Goal: Task Accomplishment & Management: Manage account settings

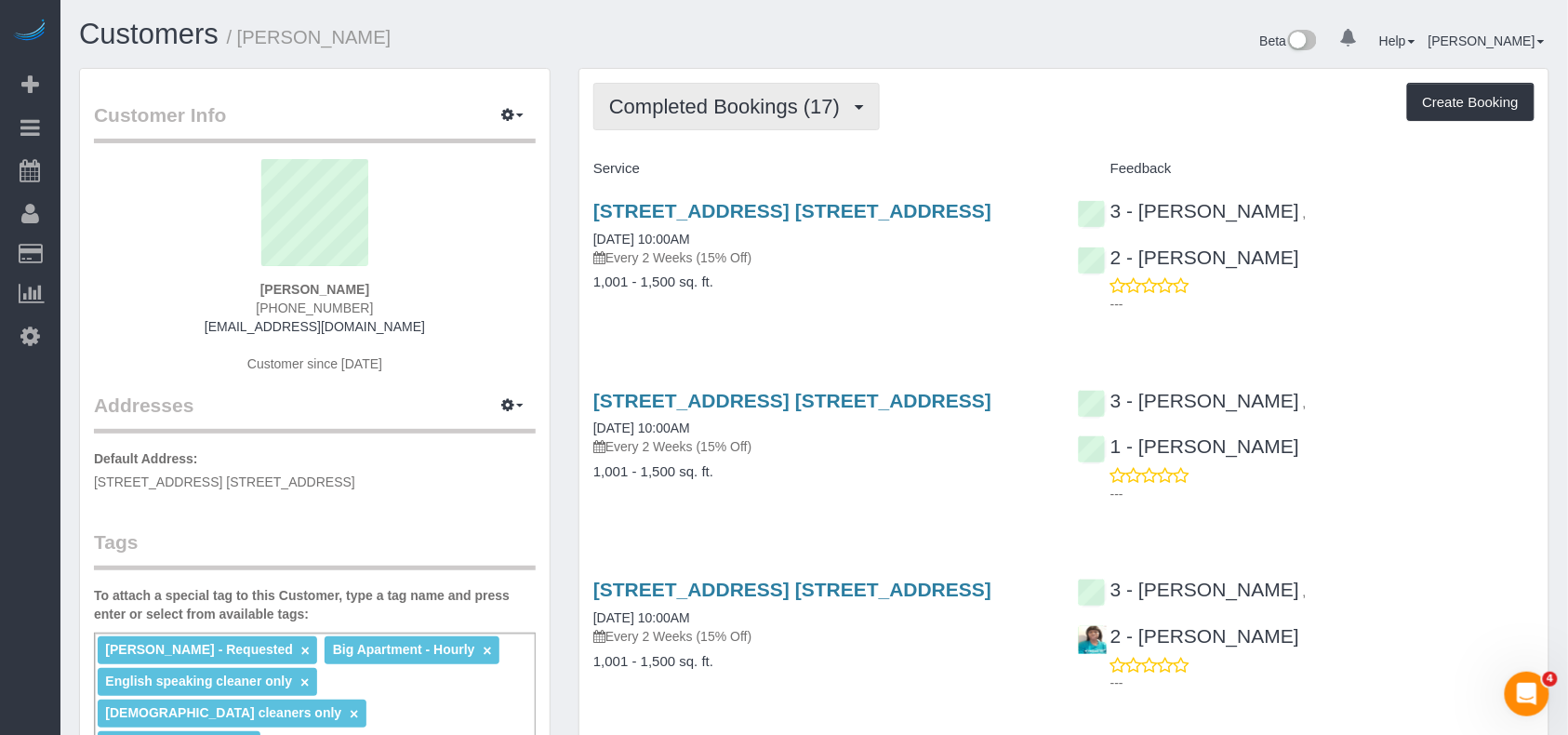
click at [691, 112] on span "Completed Bookings (17)" at bounding box center [729, 107] width 240 height 23
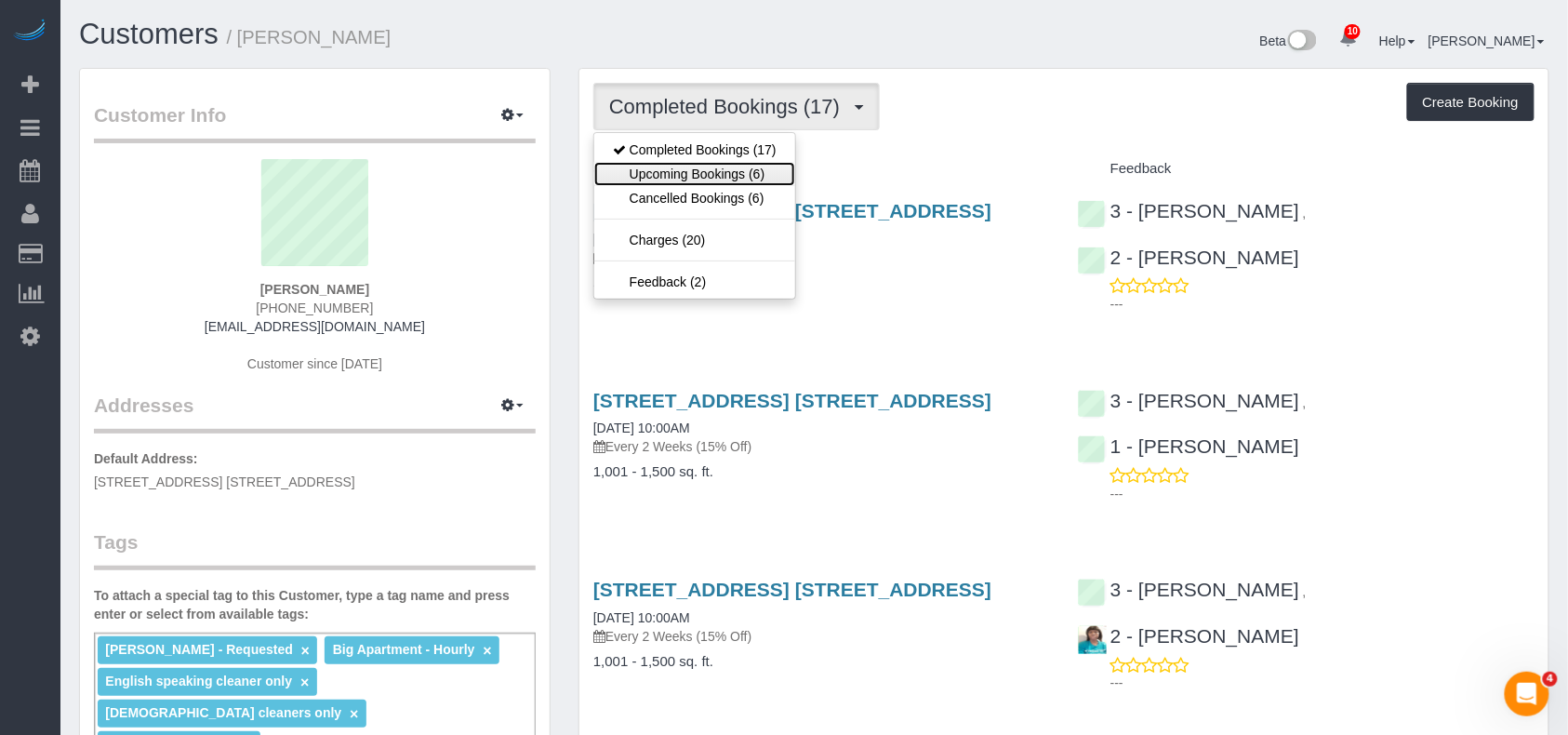
click at [692, 168] on link "Upcoming Bookings (6)" at bounding box center [694, 173] width 200 height 24
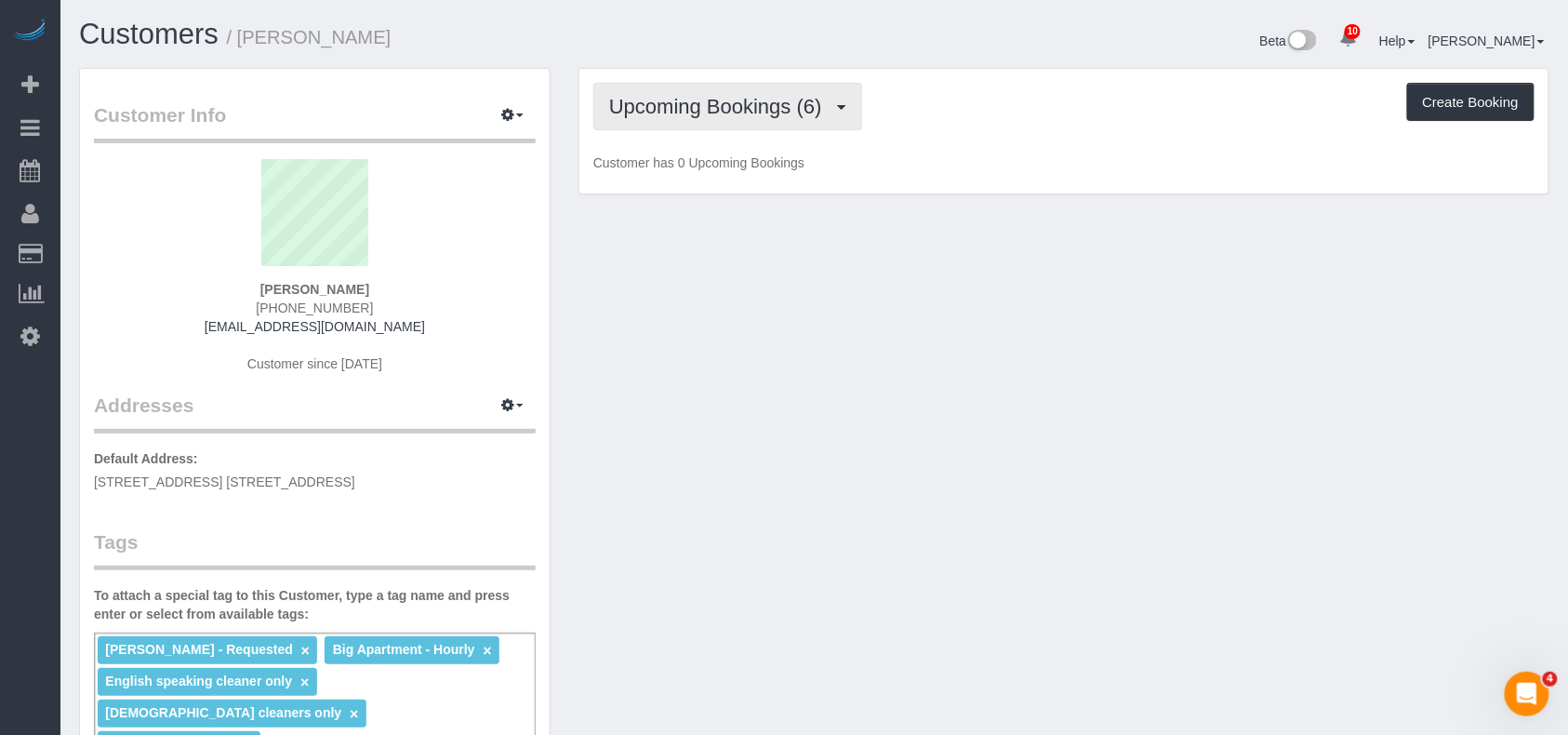
click at [697, 111] on span "Upcoming Bookings (6)" at bounding box center [721, 107] width 223 height 23
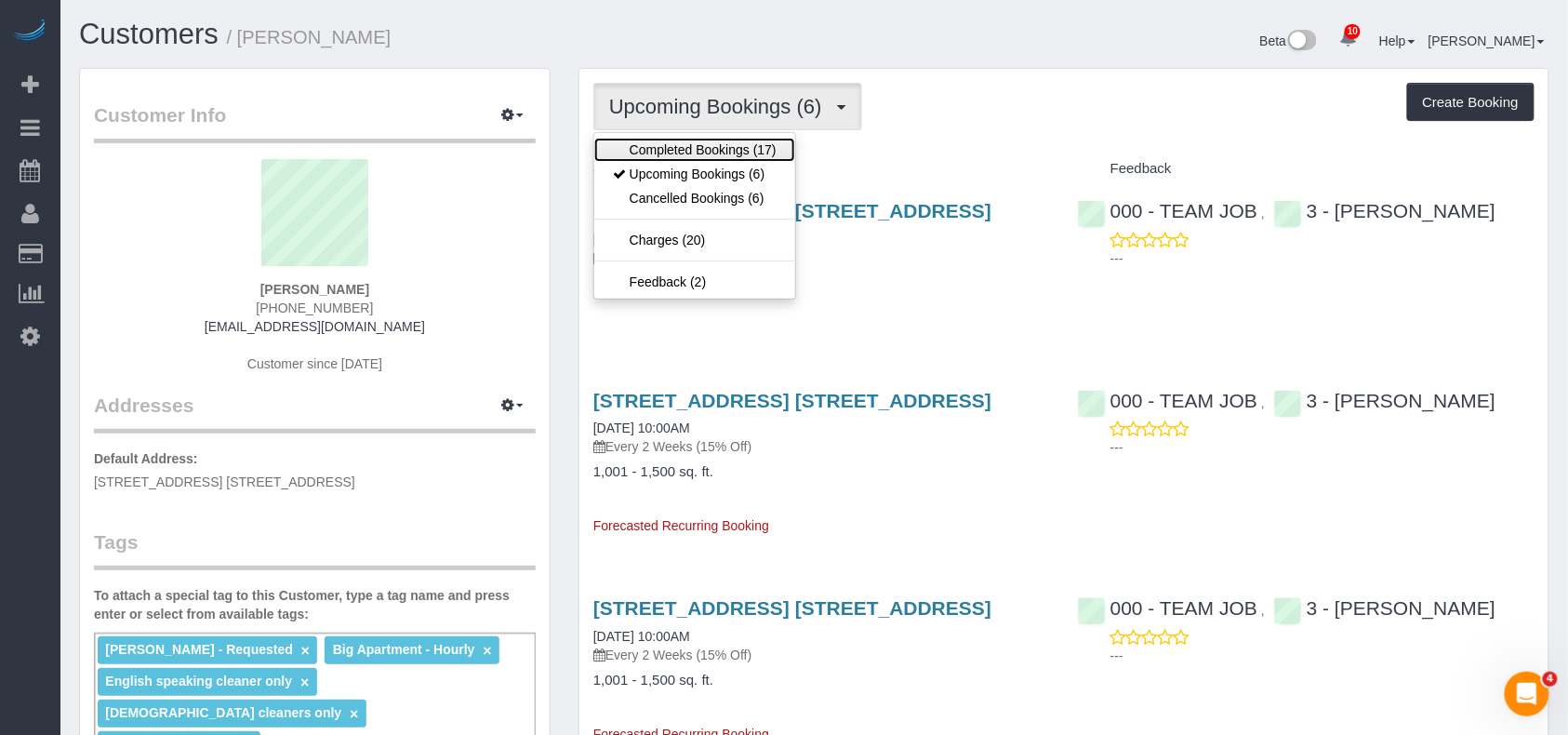
click at [697, 153] on link "Completed Bookings (17)" at bounding box center [694, 149] width 200 height 24
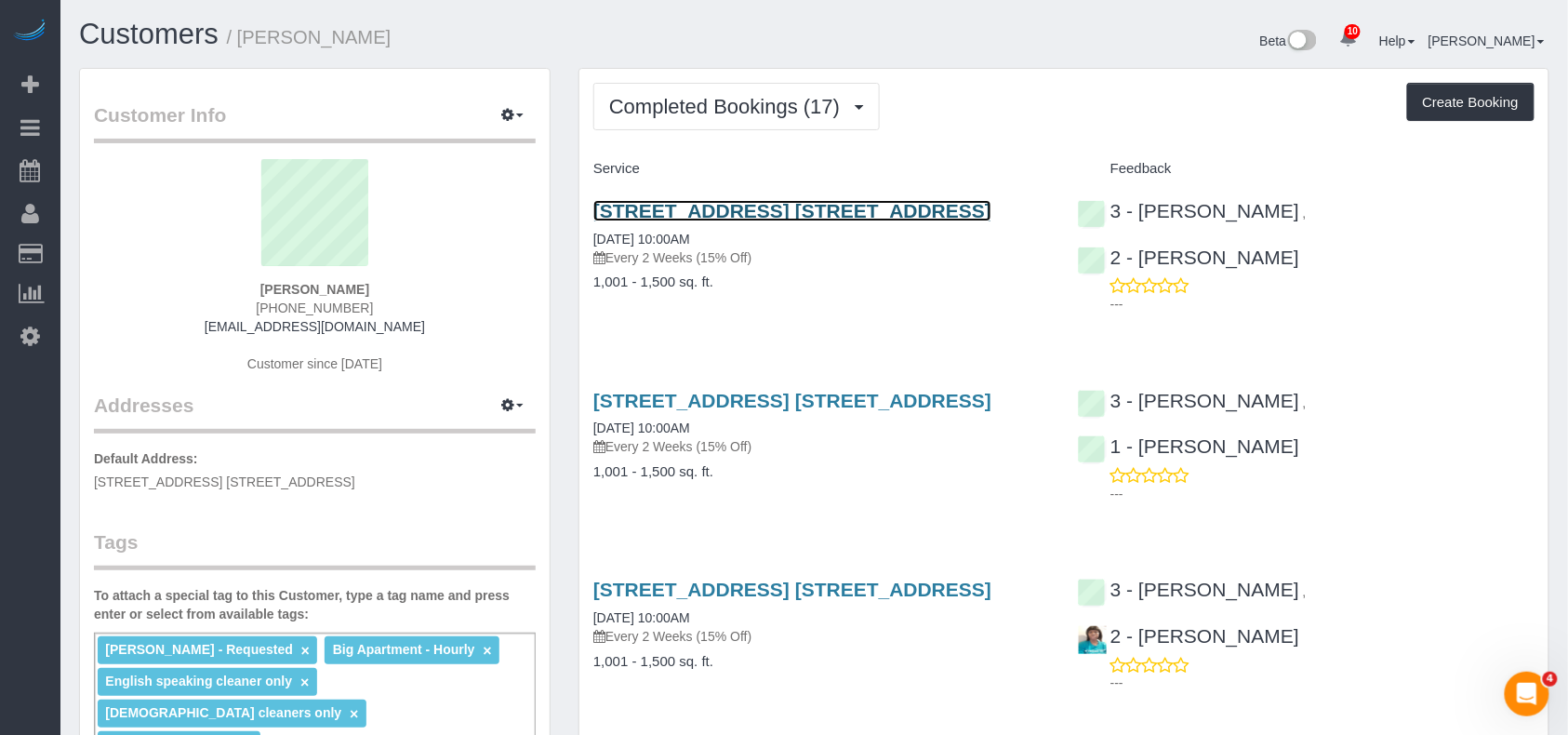
click at [621, 205] on link "24-30 Bayard Street, Apt. 8b, Brooklyn, NY 11211" at bounding box center [792, 210] width 398 height 21
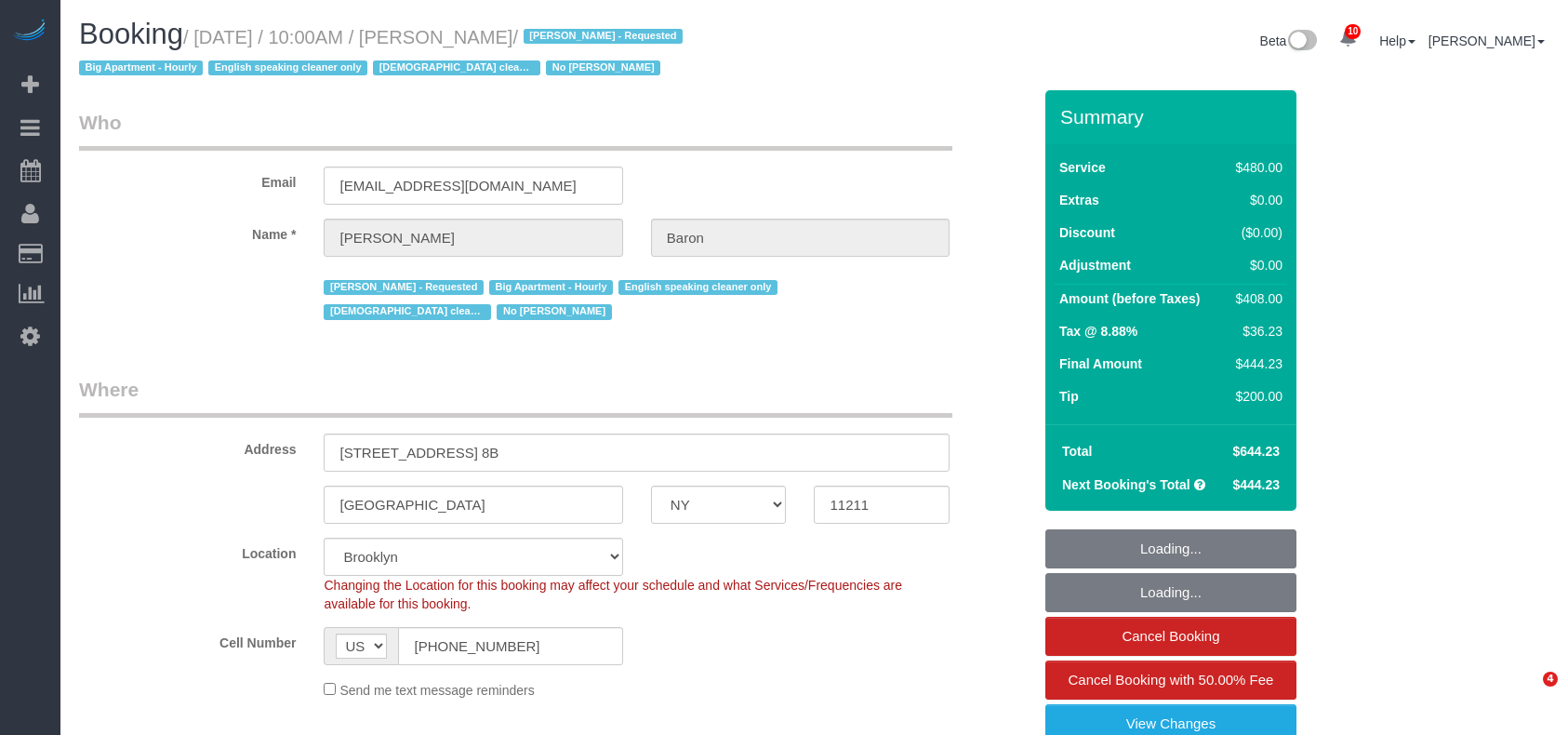
select select "NY"
select select "number:89"
select select "number:90"
select select "number:15"
select select "number:5"
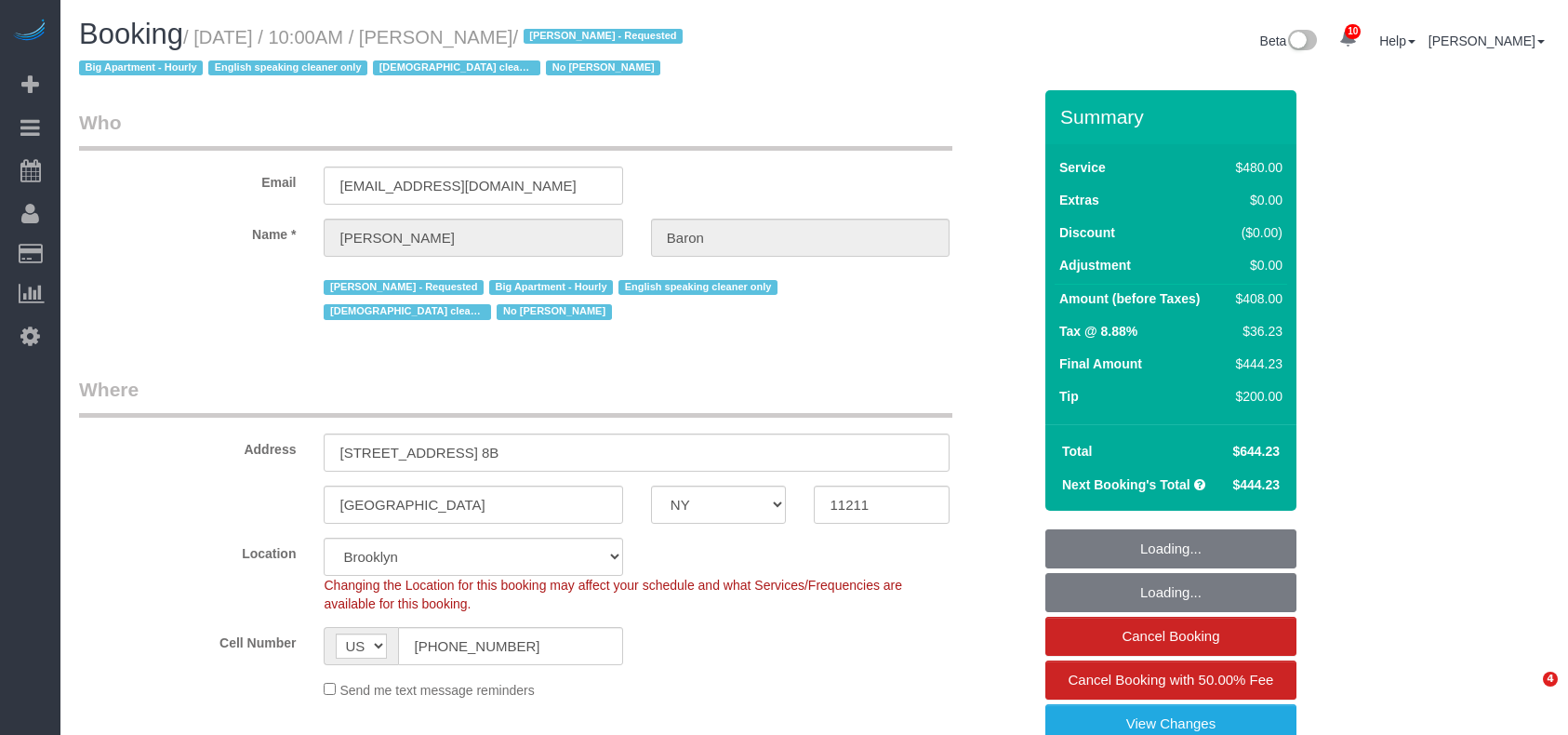
select select "object:1386"
select select "2"
select select "180"
select select "spot1"
select select "string:stripe-pm_1ObBJy4VGloSiKo7zzcBv4sT"
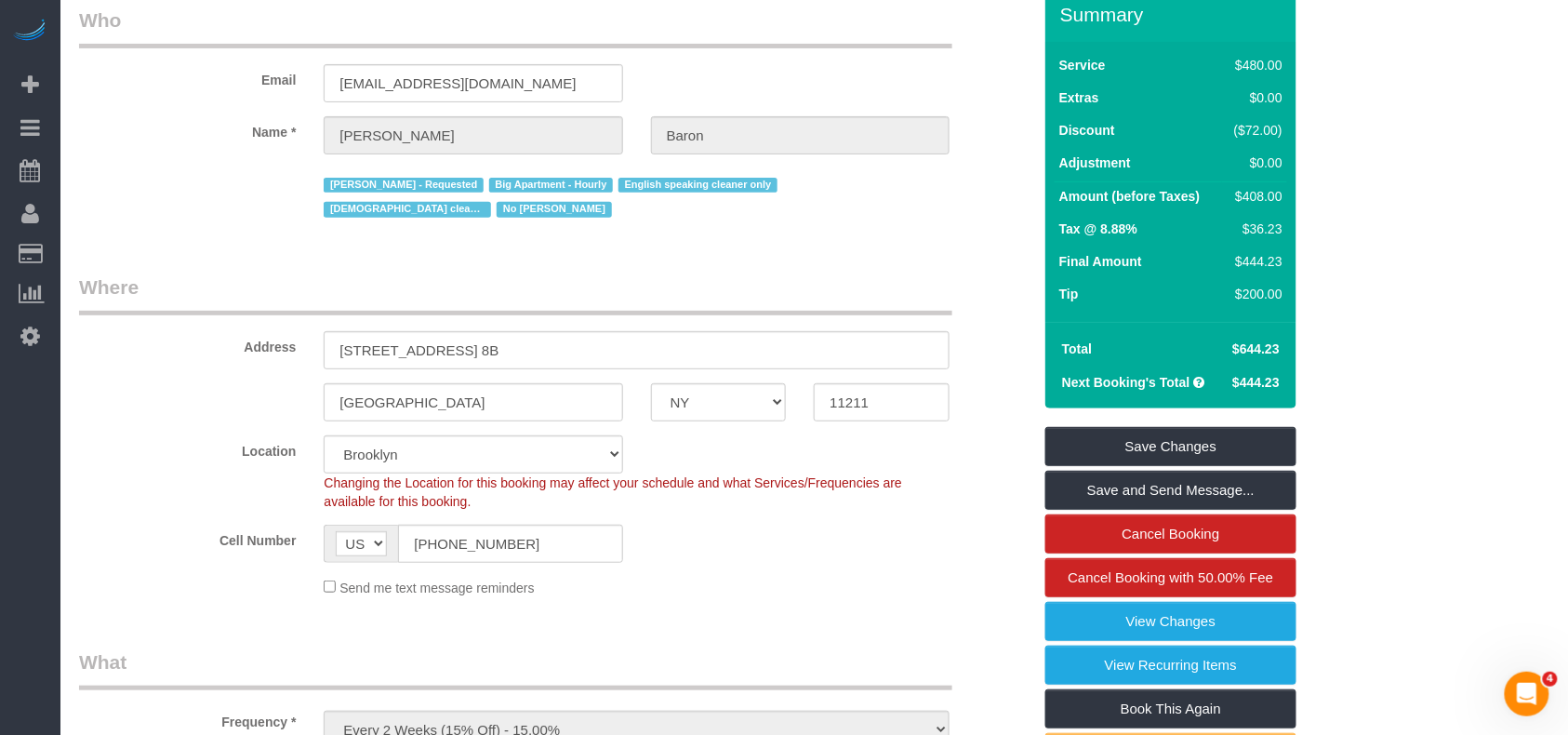
scroll to position [59, 0]
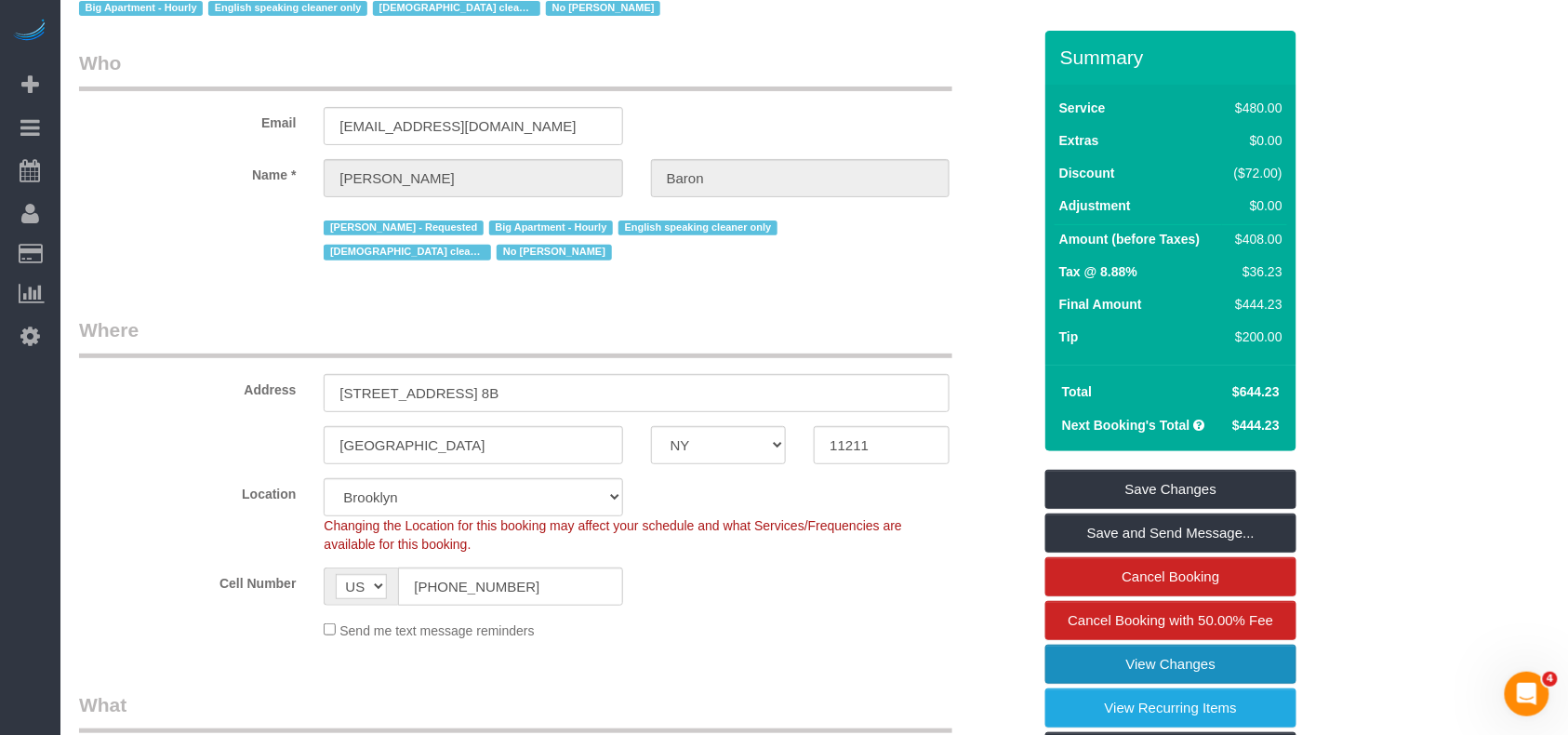
click at [1098, 667] on link "View Changes" at bounding box center [1170, 663] width 251 height 39
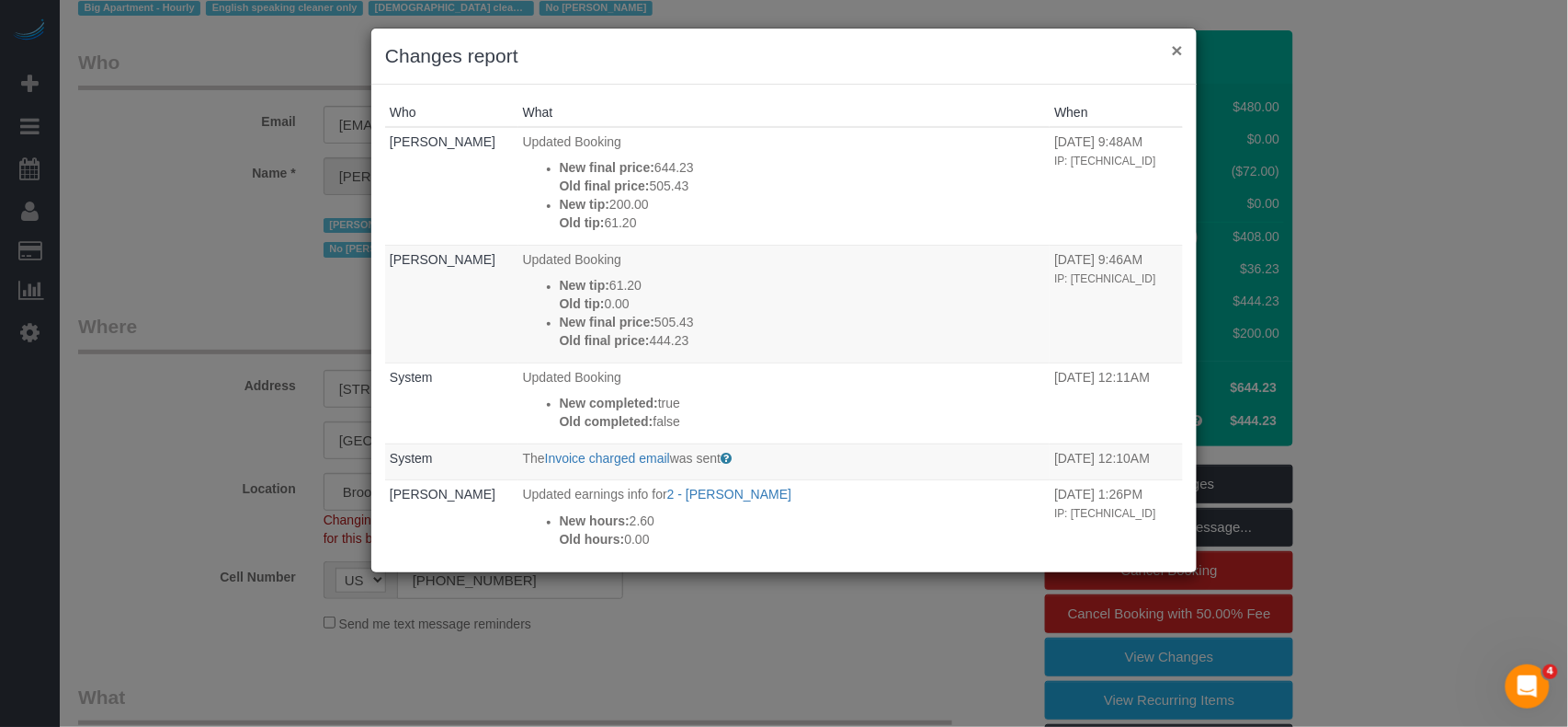
click at [1175, 49] on button "×" at bounding box center [1177, 50] width 11 height 19
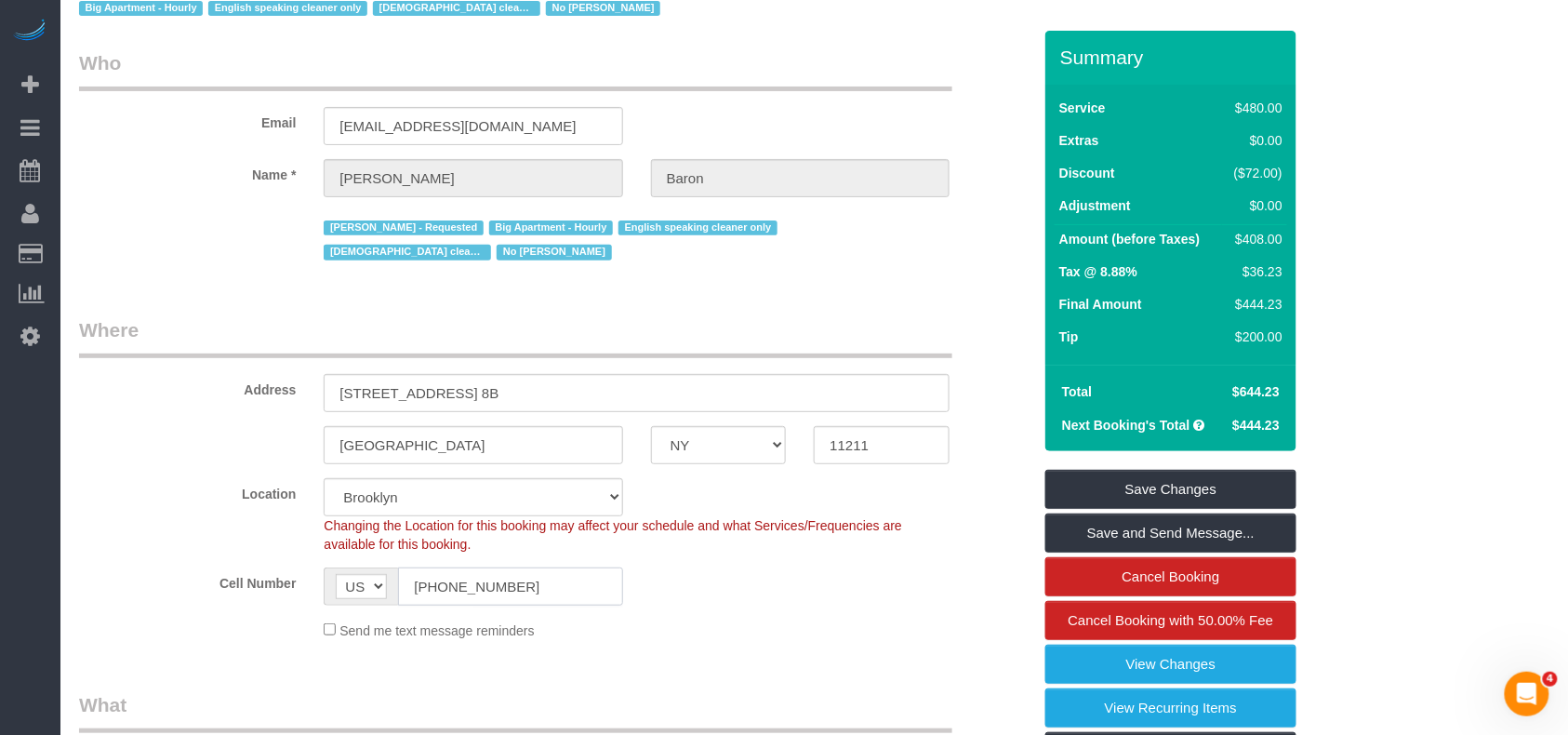
click at [480, 584] on input "(646) 243-5228" at bounding box center [509, 586] width 224 height 38
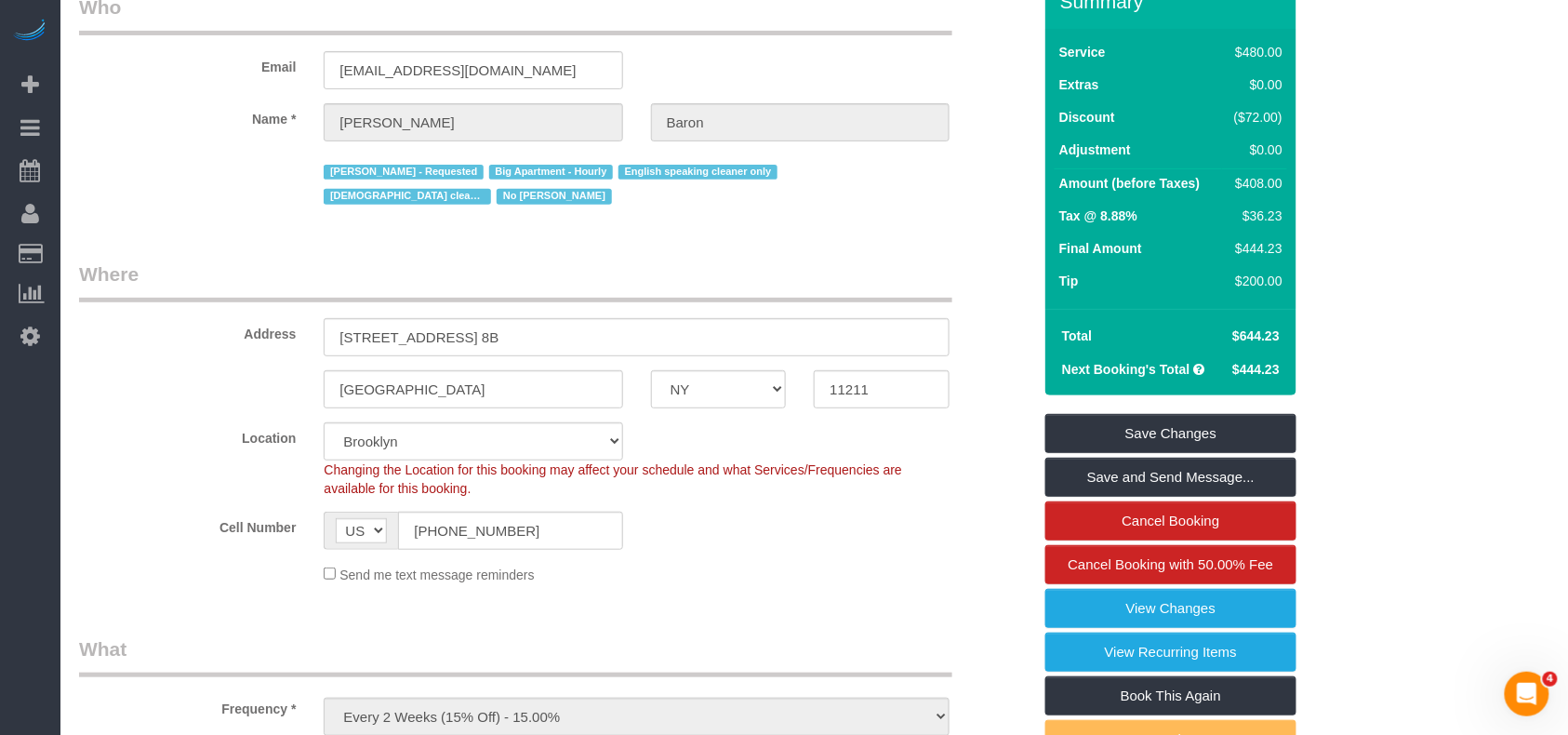
scroll to position [0, 0]
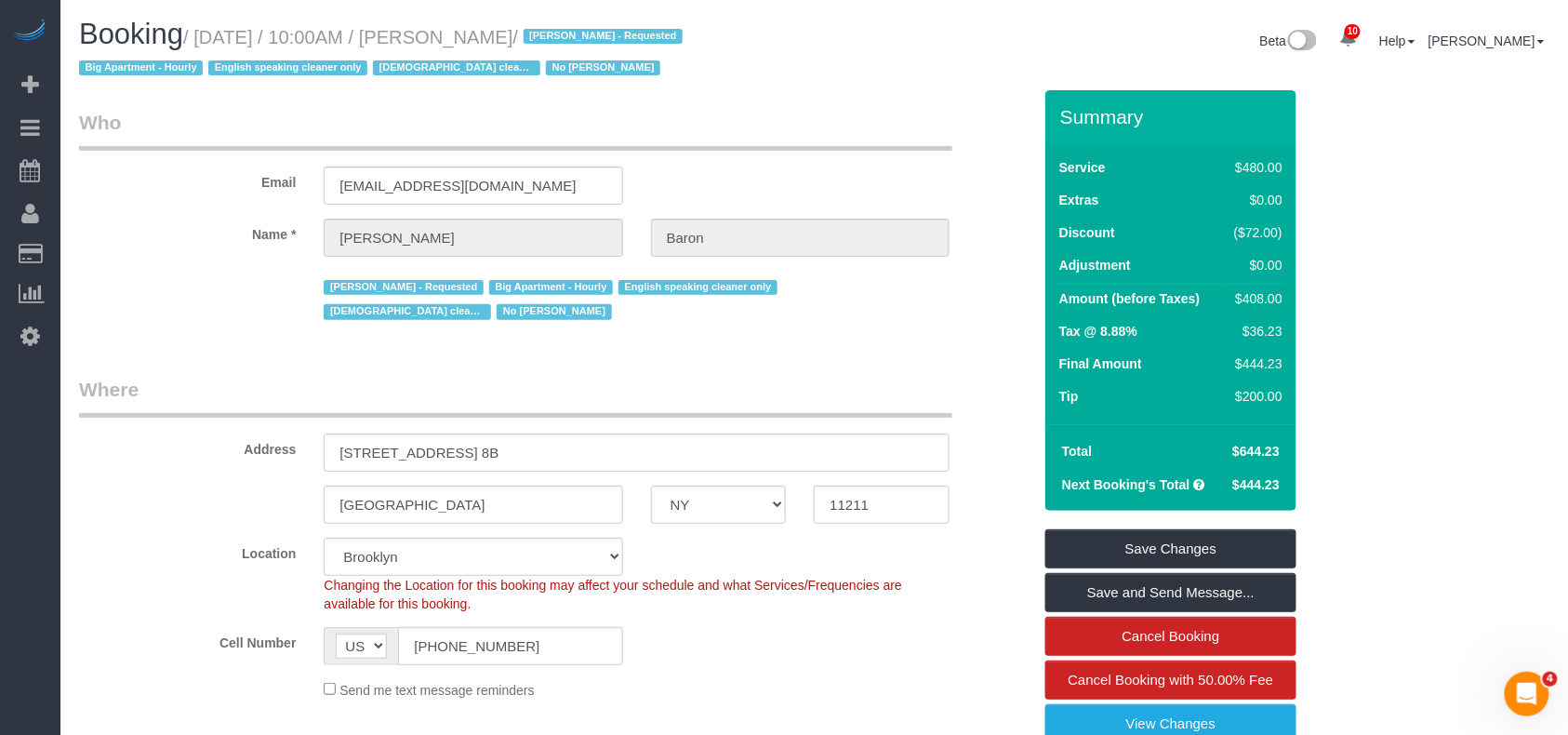
click at [789, 662] on div "Cell Number AF AL DZ AD AO AI AQ AG AR AM AW AU AT AZ BS BH BD BB BY BE BZ BJ B…" at bounding box center [555, 645] width 980 height 38
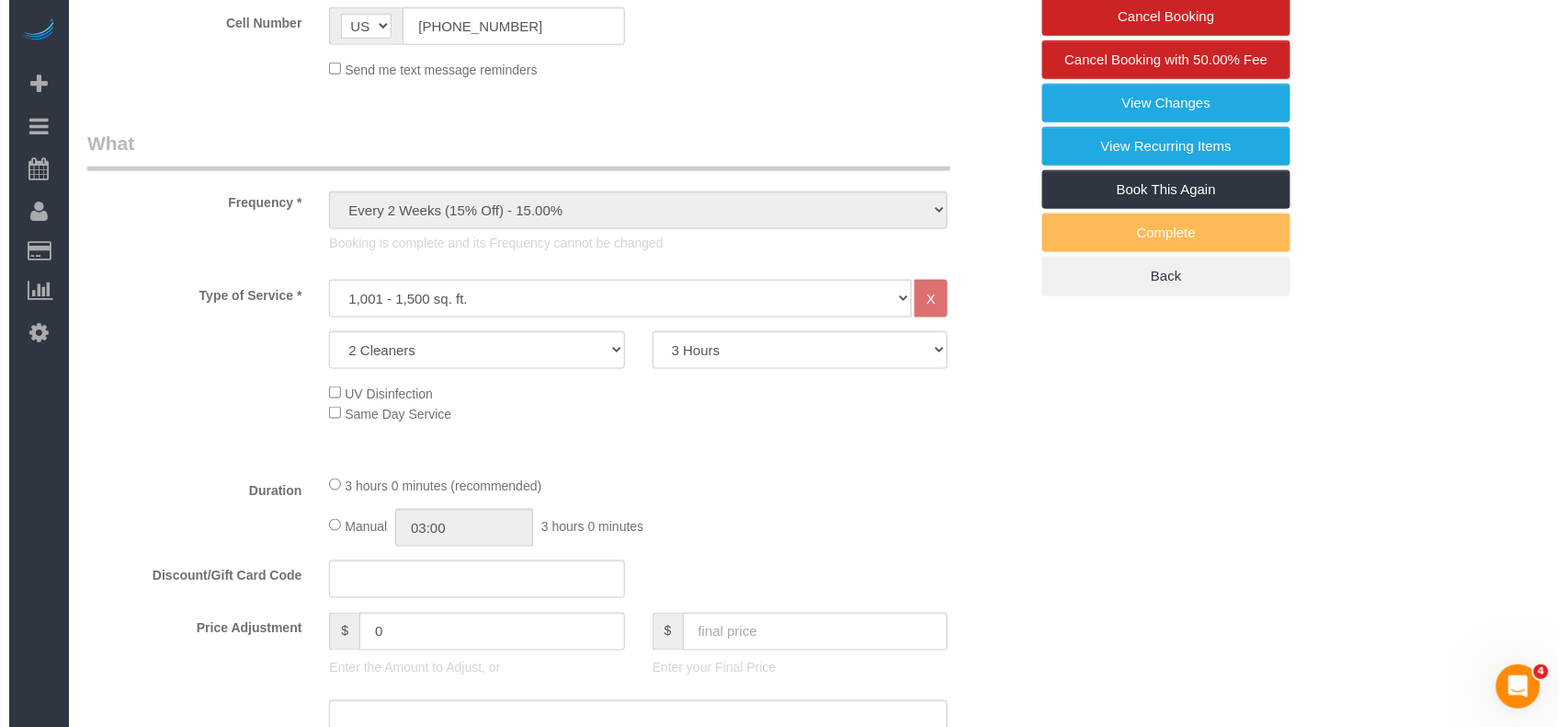
scroll to position [244, 0]
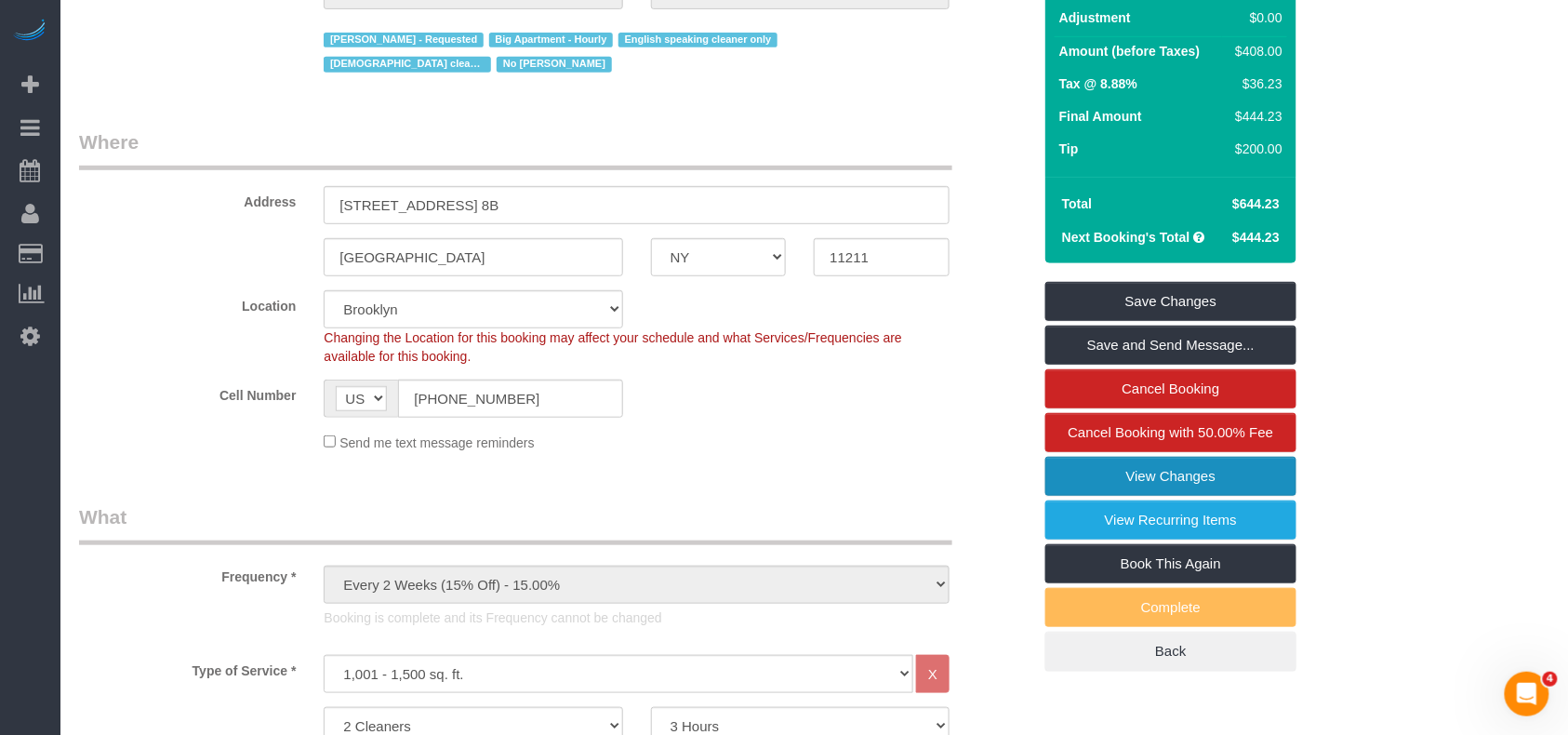
click at [1125, 480] on link "View Changes" at bounding box center [1170, 476] width 251 height 39
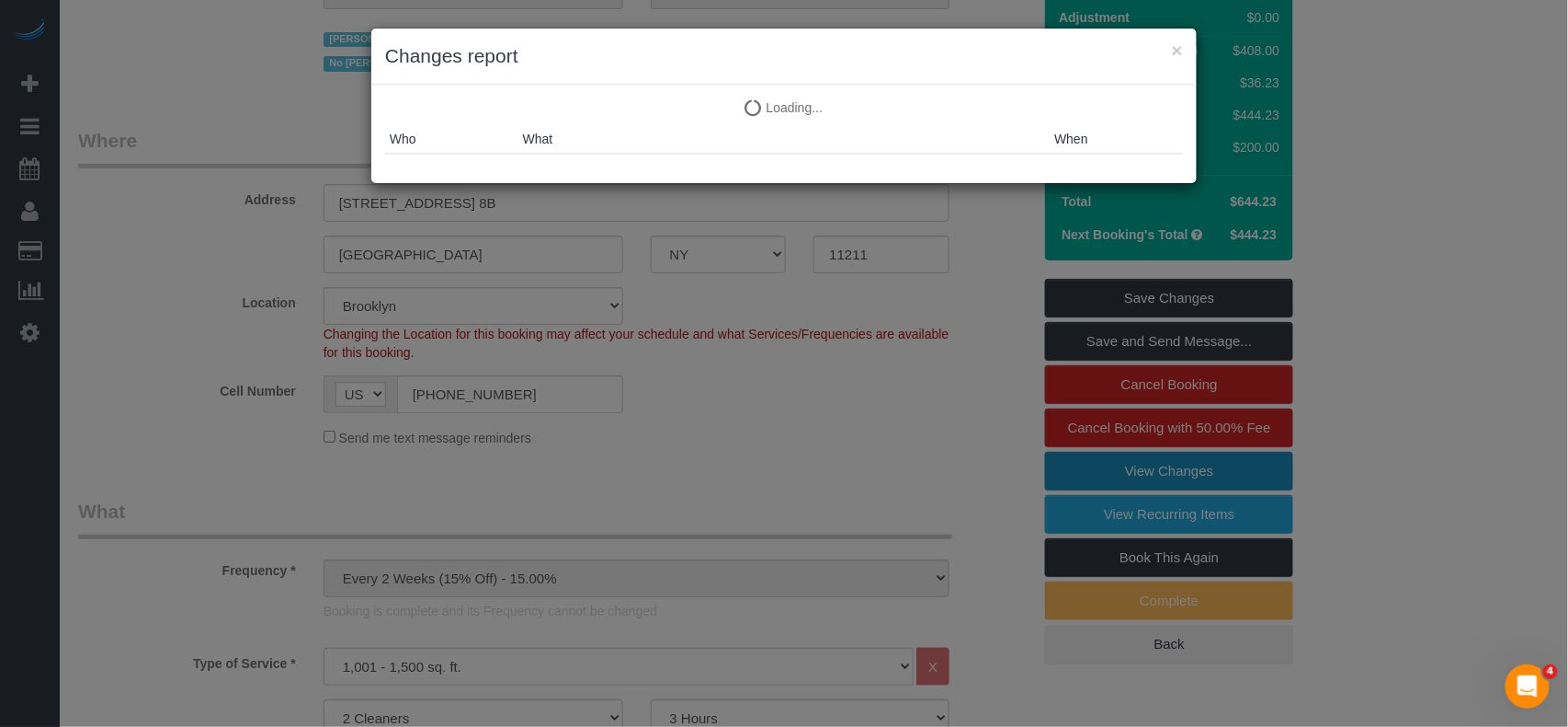
scroll to position [74, 0]
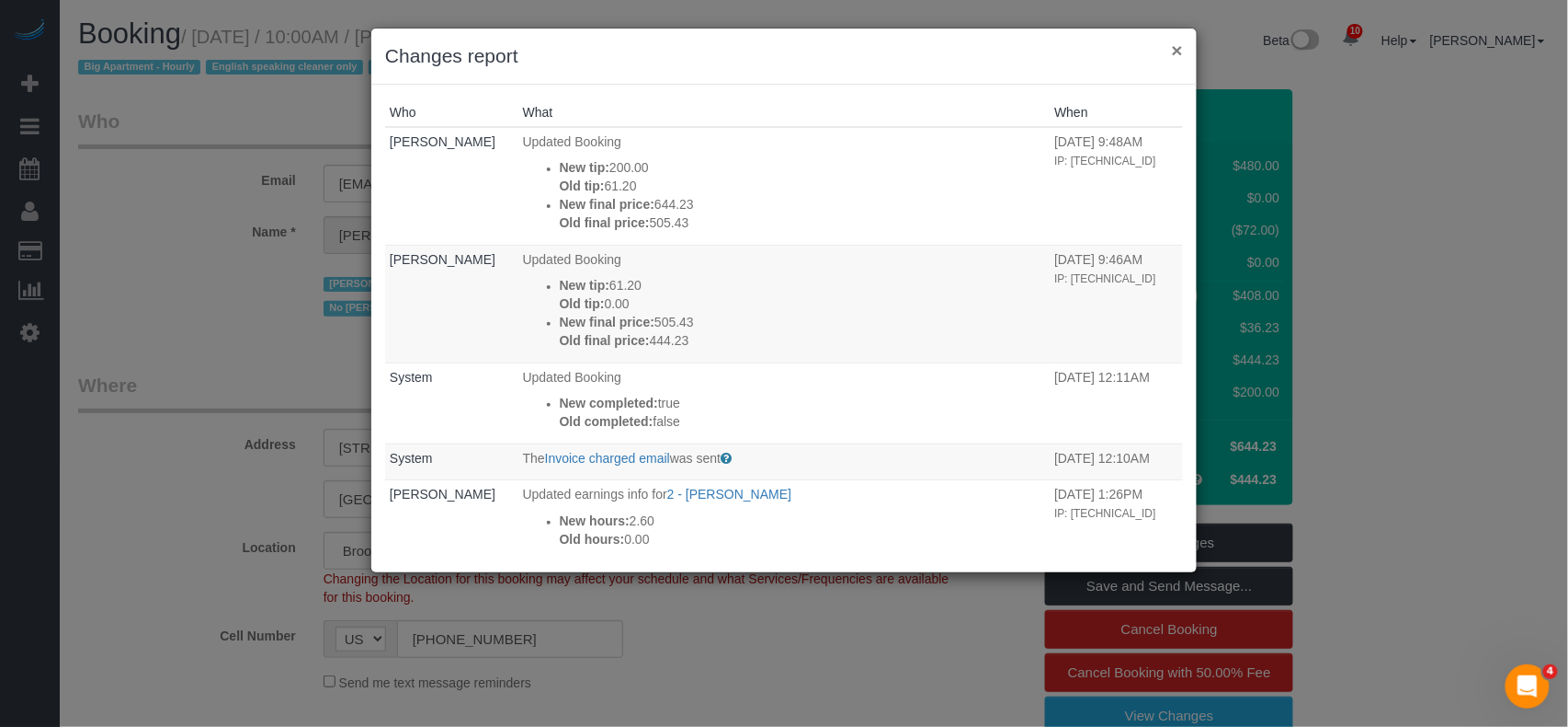
click at [1180, 52] on button "×" at bounding box center [1177, 50] width 11 height 19
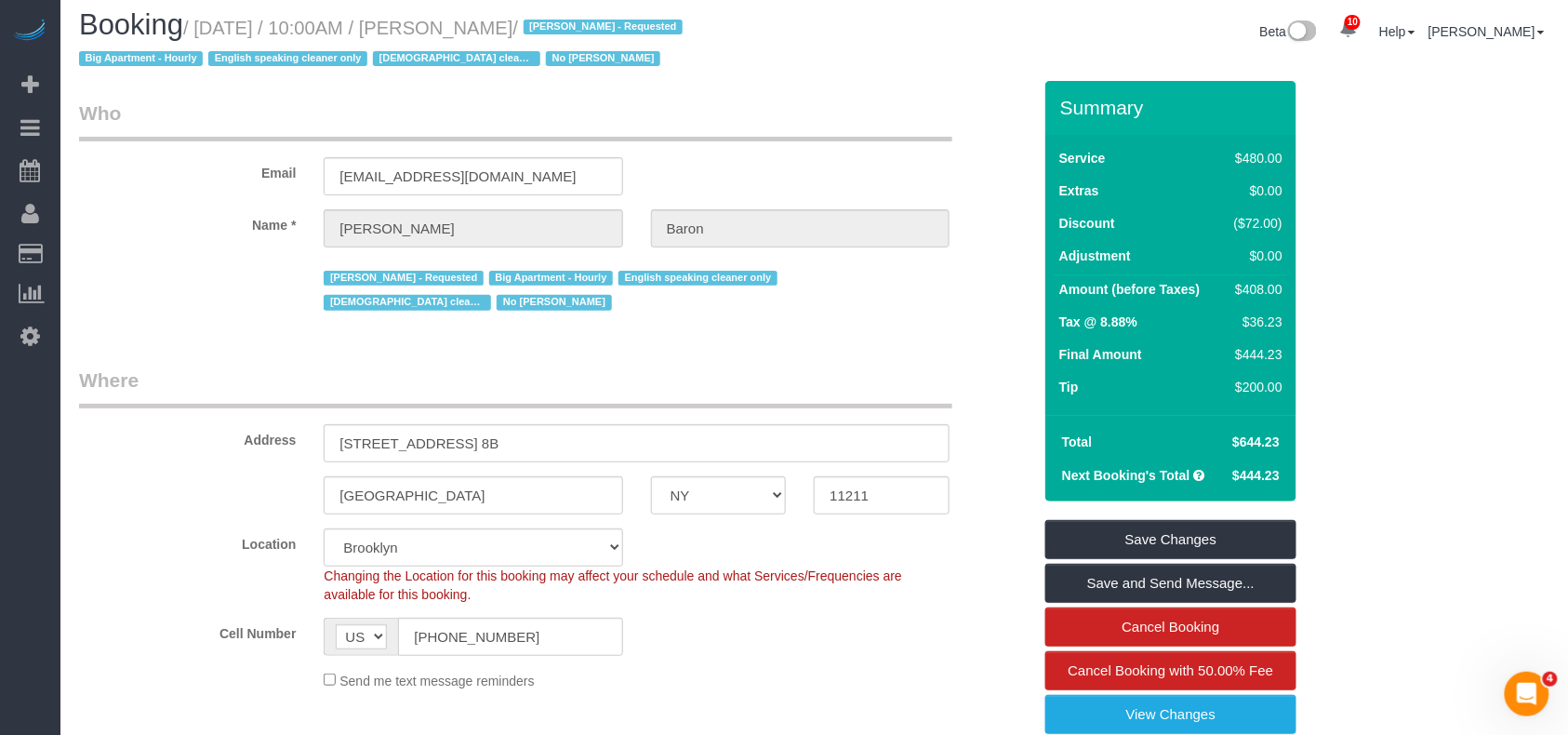
scroll to position [0, 0]
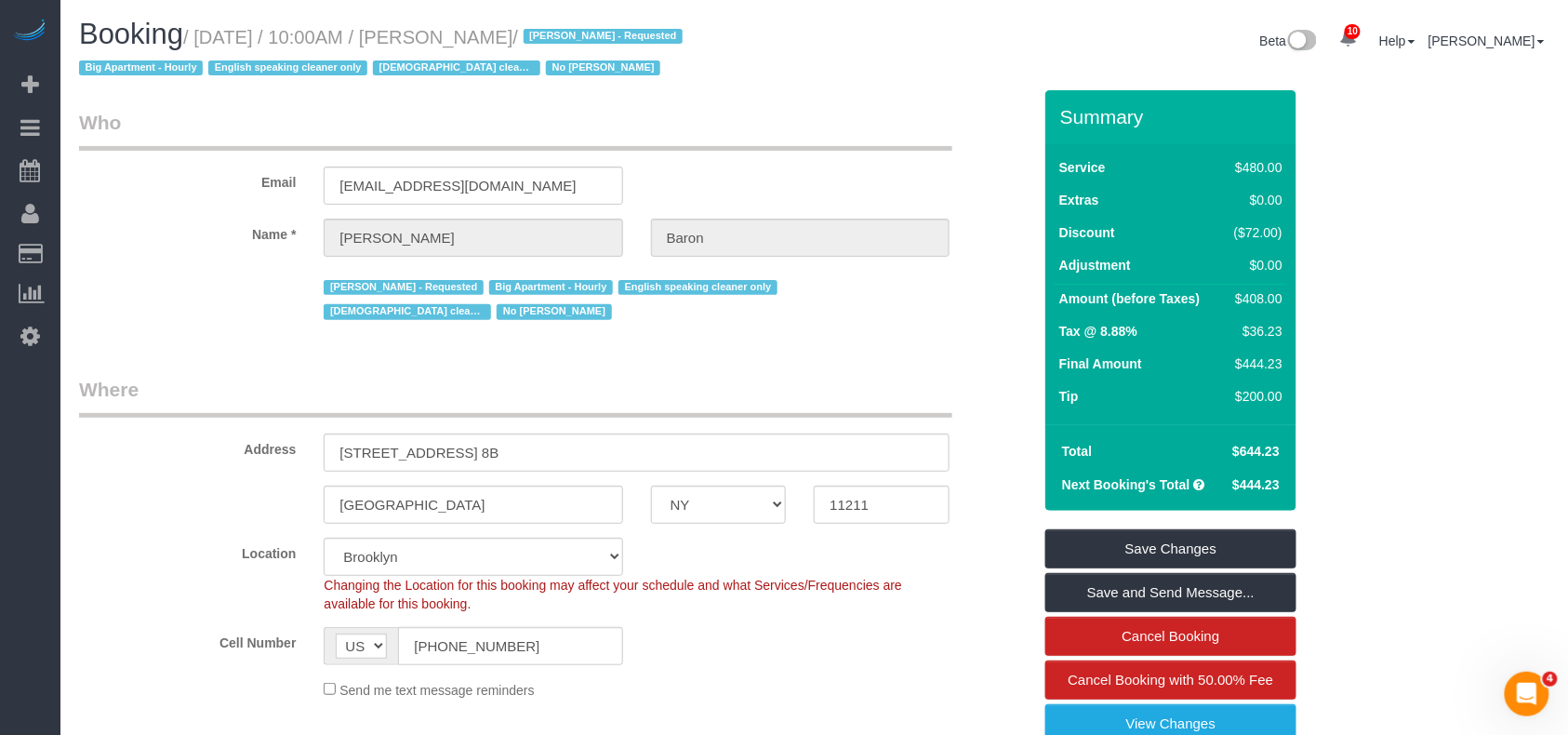
drag, startPoint x: 537, startPoint y: 28, endPoint x: 446, endPoint y: 26, distance: 91.0
click at [446, 27] on small "/ August 15, 2025 / 10:00AM / Amy Baron / Anette Lopez - Requested Big Apartmen…" at bounding box center [384, 53] width 609 height 52
copy small "Amy Baron"
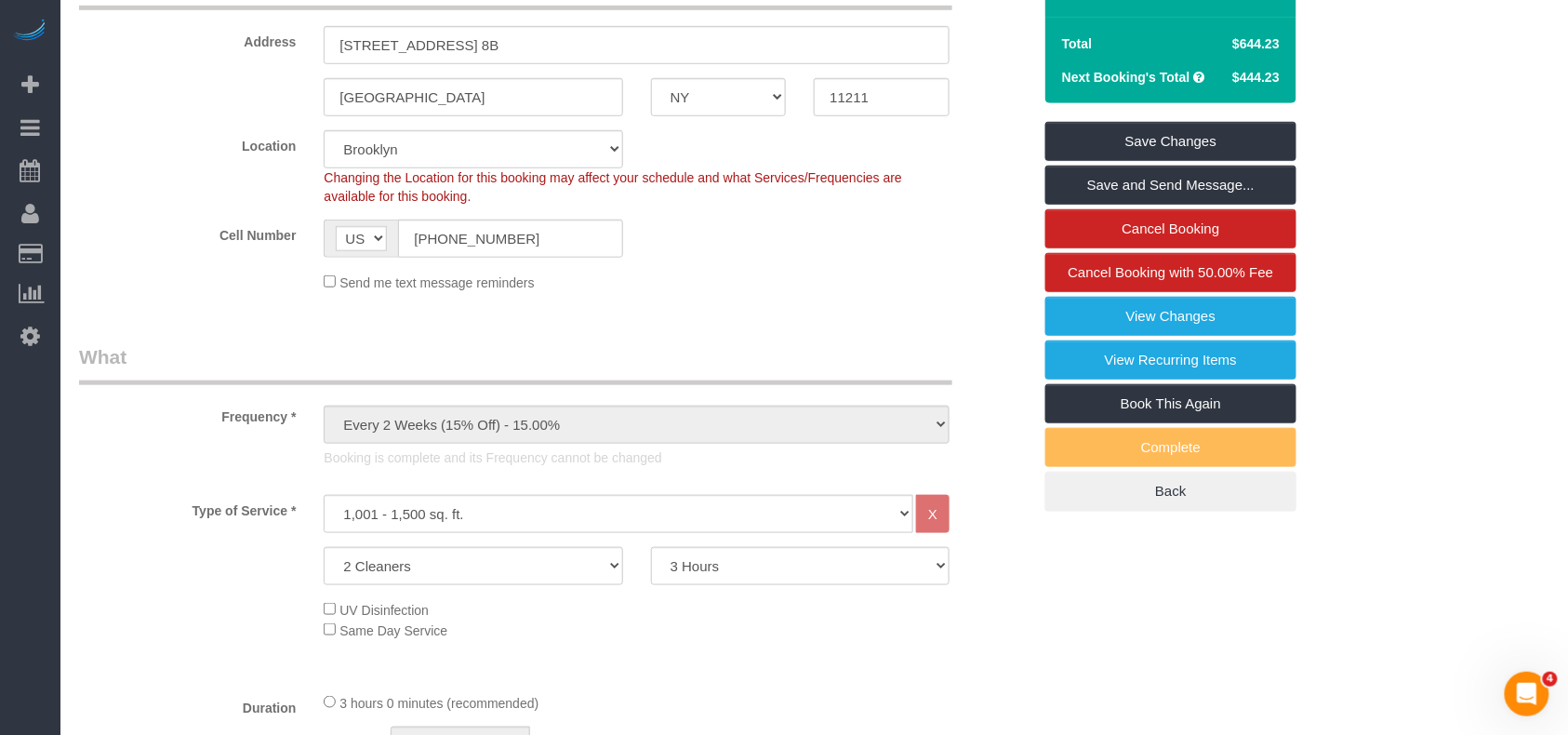
scroll to position [307, 0]
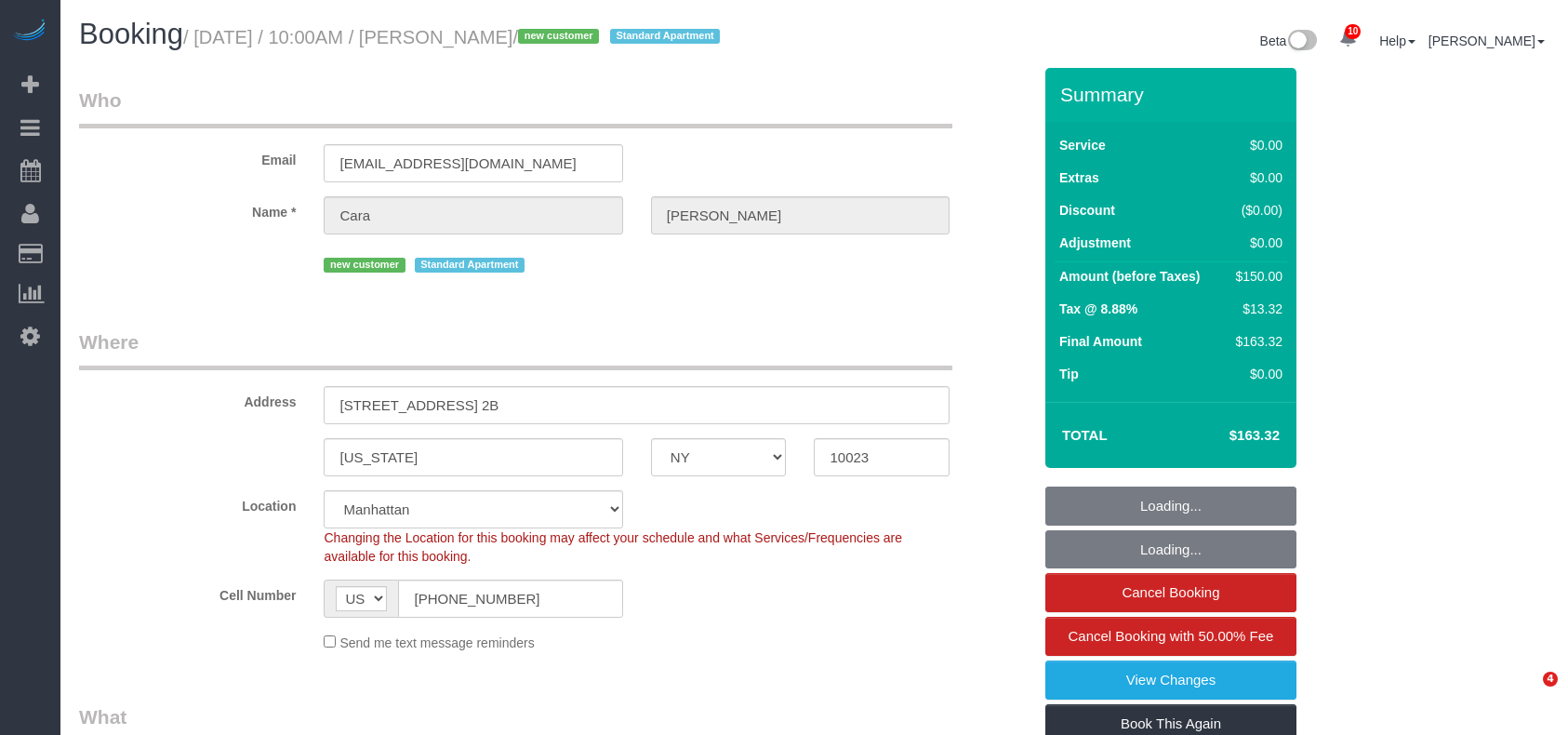
select select "NY"
select select "spot1"
select select "number:58"
select select "number:75"
select select "number:15"
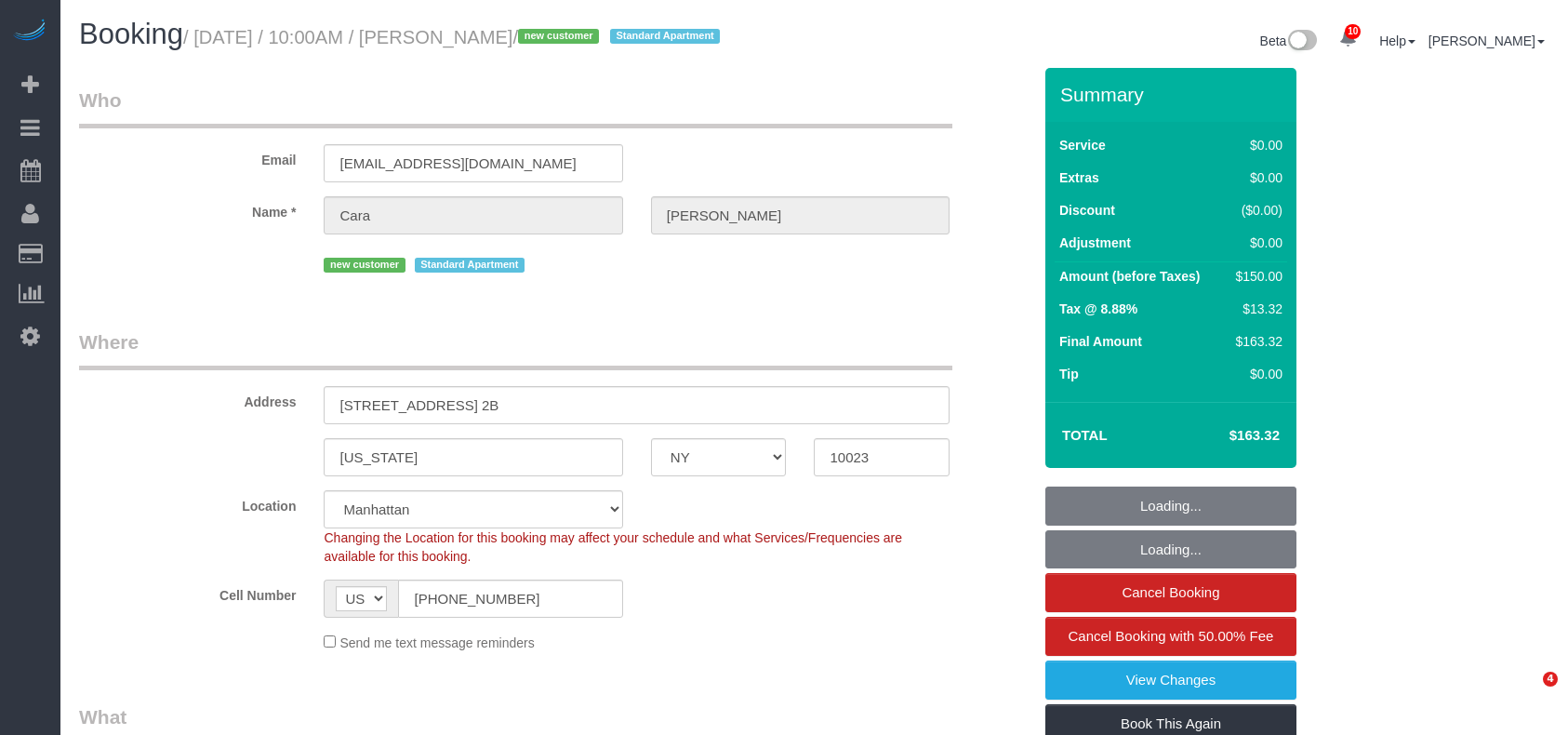
select select "number:5"
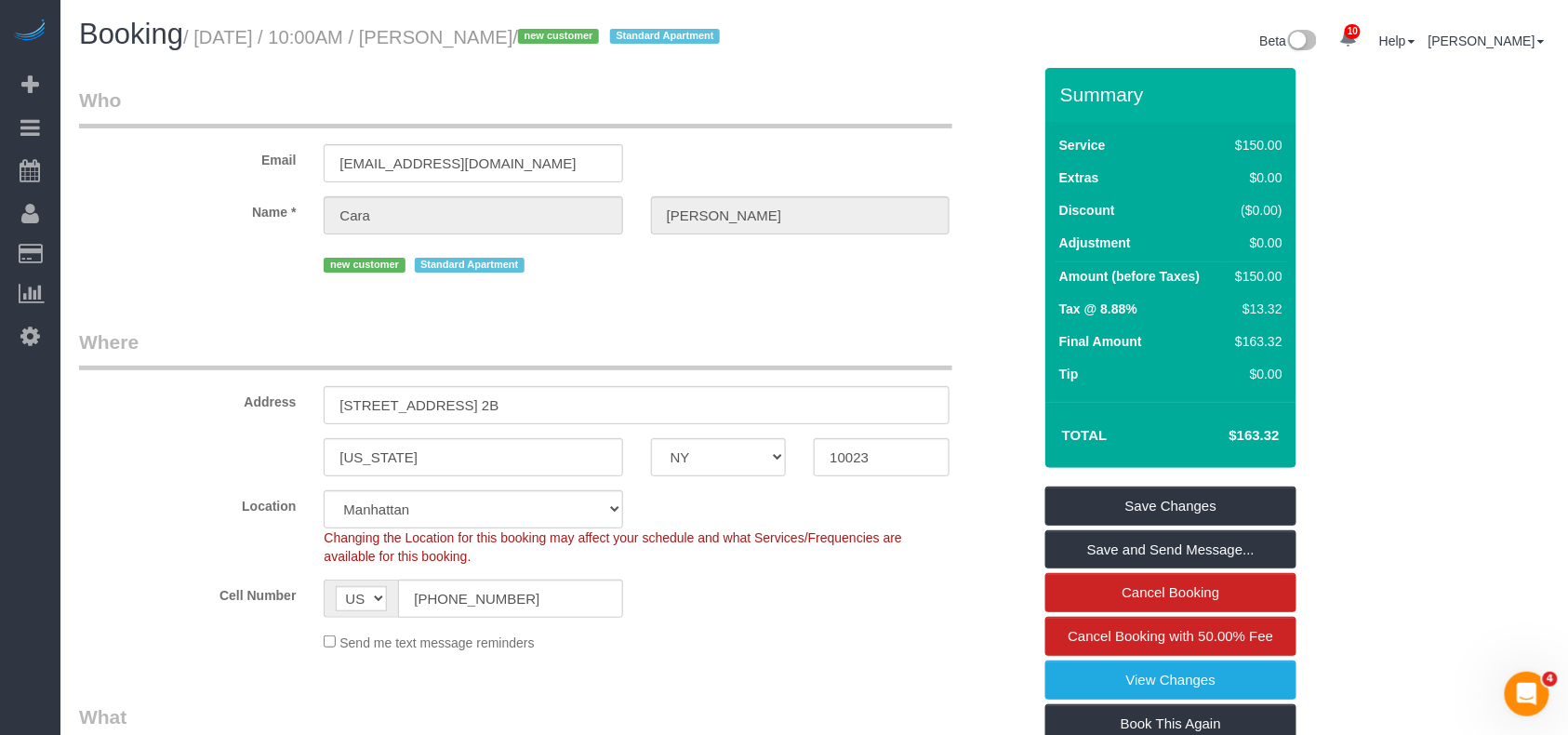
drag, startPoint x: 550, startPoint y: 32, endPoint x: 201, endPoint y: 45, distance: 349.2
click at [201, 45] on small "/ August 16, 2025 / 10:00AM / Cara Gilbert / new customer Standard Apartment" at bounding box center [454, 37] width 542 height 20
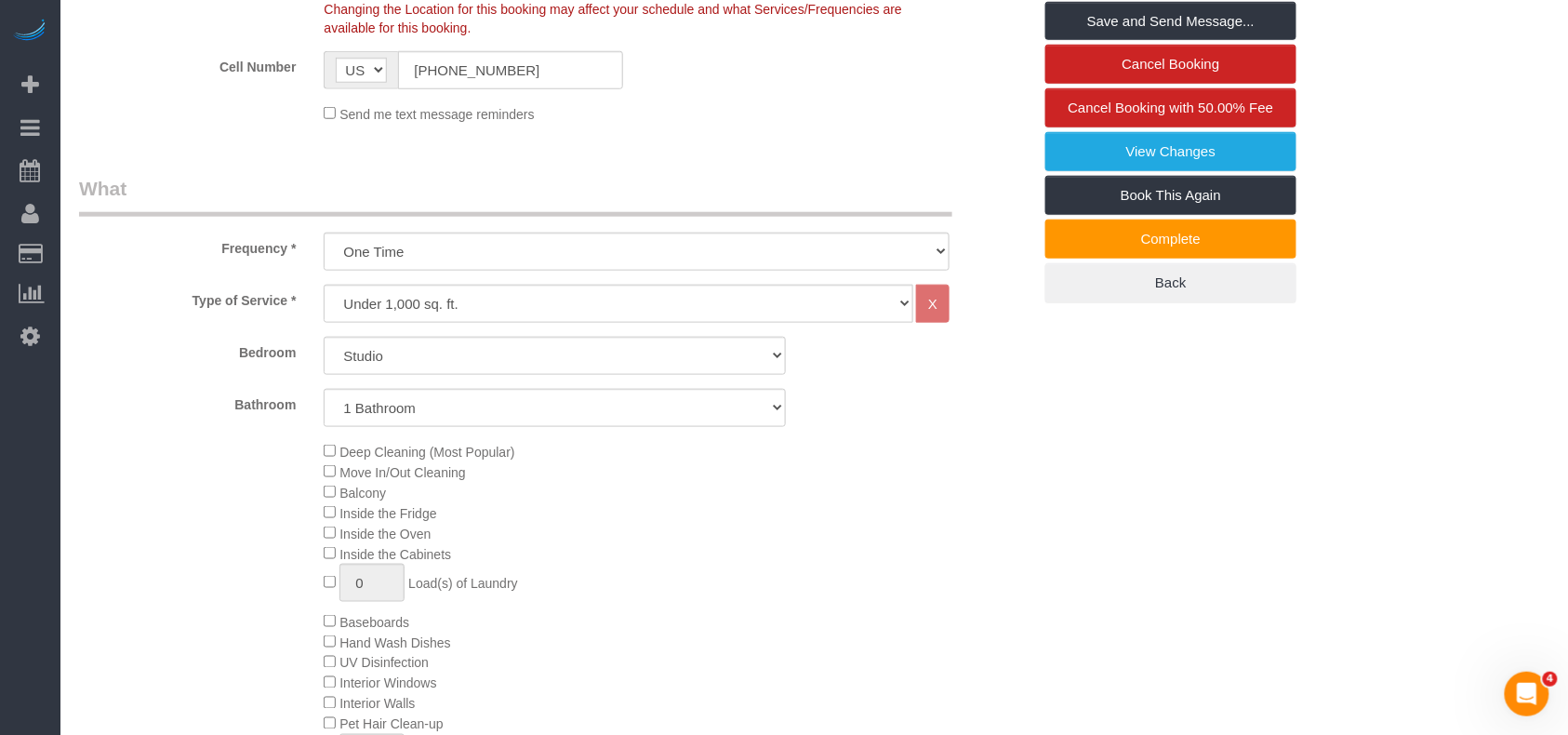
scroll to position [744, 0]
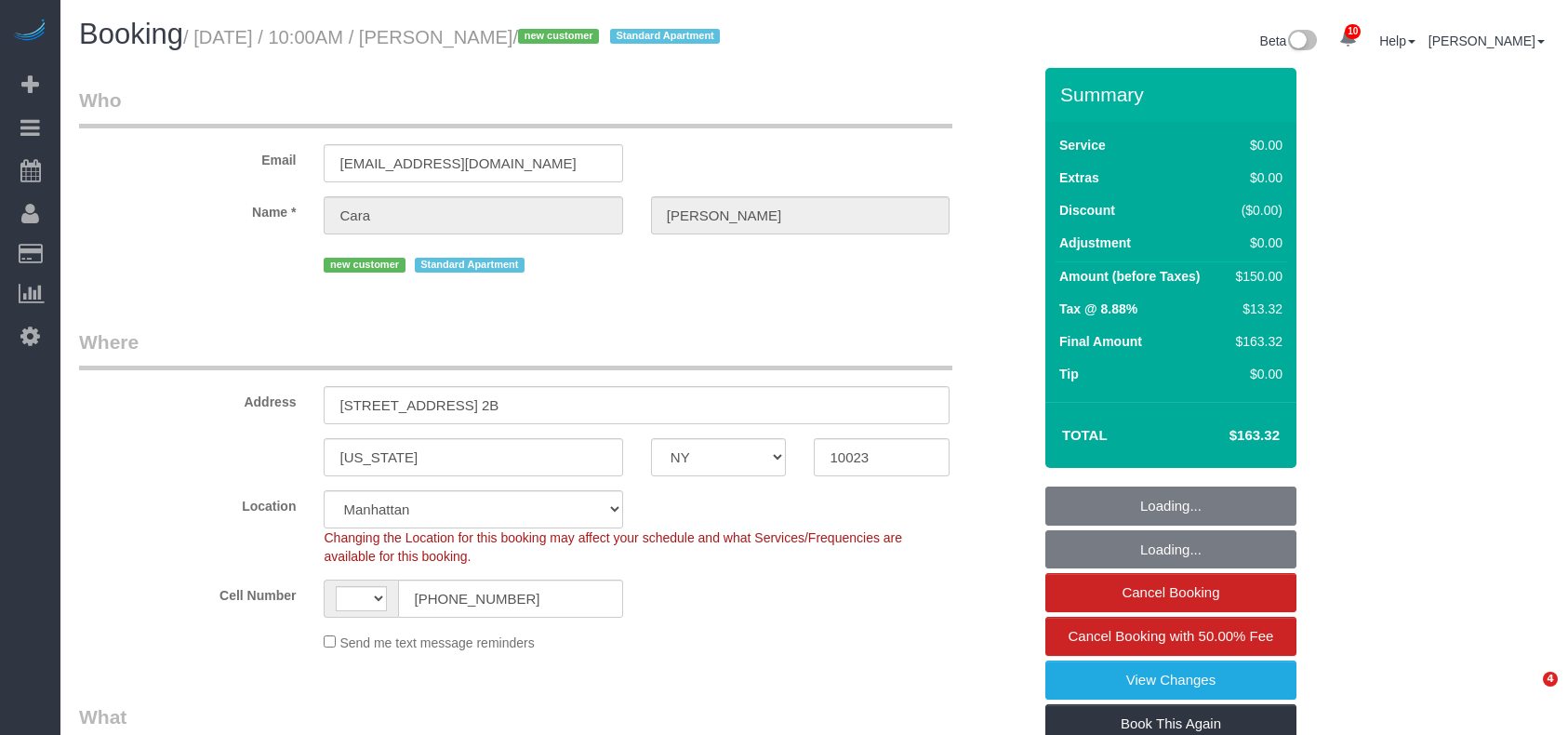
select select "NY"
select select "number:58"
select select "number:75"
select select "number:15"
select select "number:5"
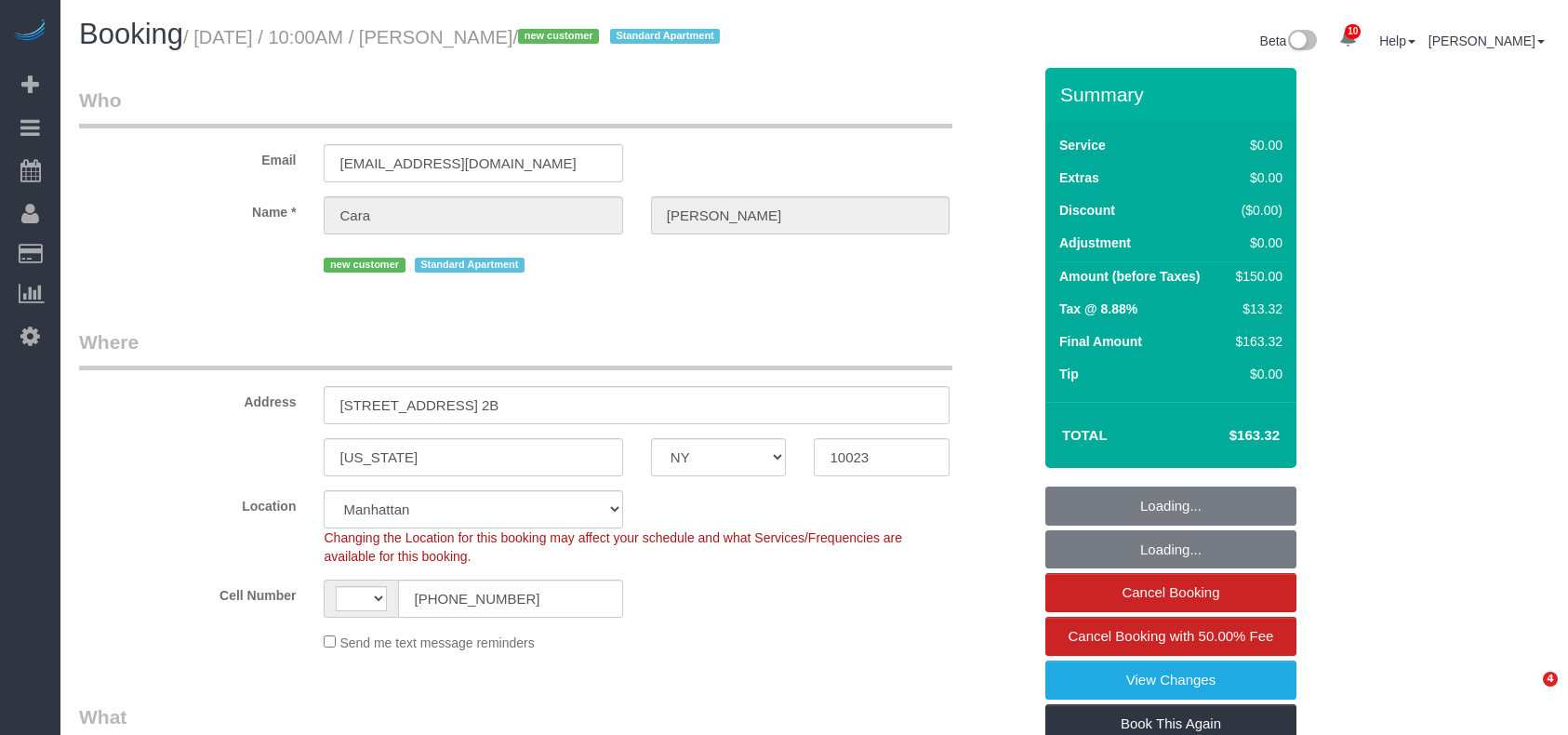
select select "object:869"
select select "string:[GEOGRAPHIC_DATA]"
select select "string:stripe-pm_1RwUnk4VGloSiKo7UfcnHBS6"
select select "spot1"
select select "NY"
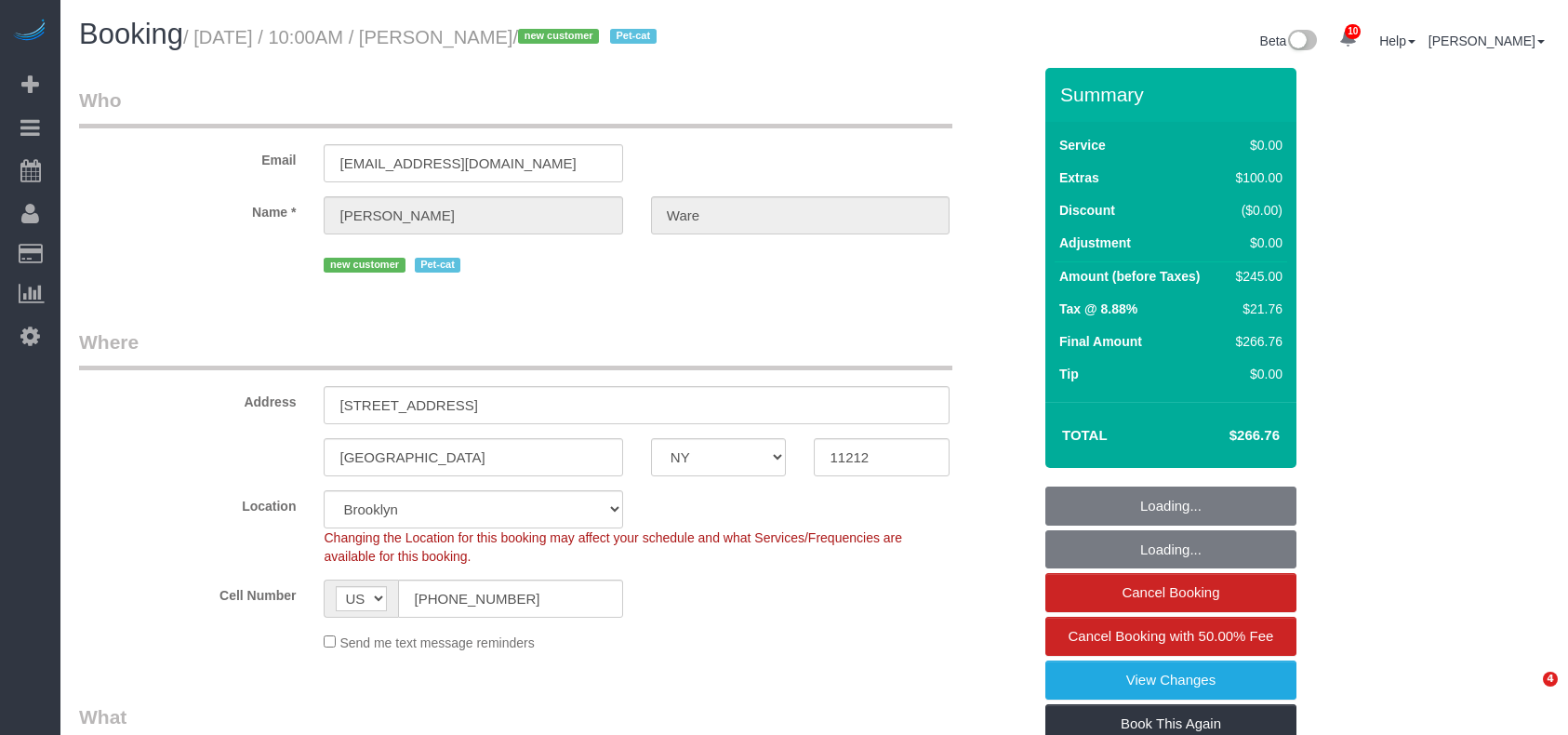
select select "1"
select select "spot1"
select select "number:89"
select select "number:72"
select select "number:14"
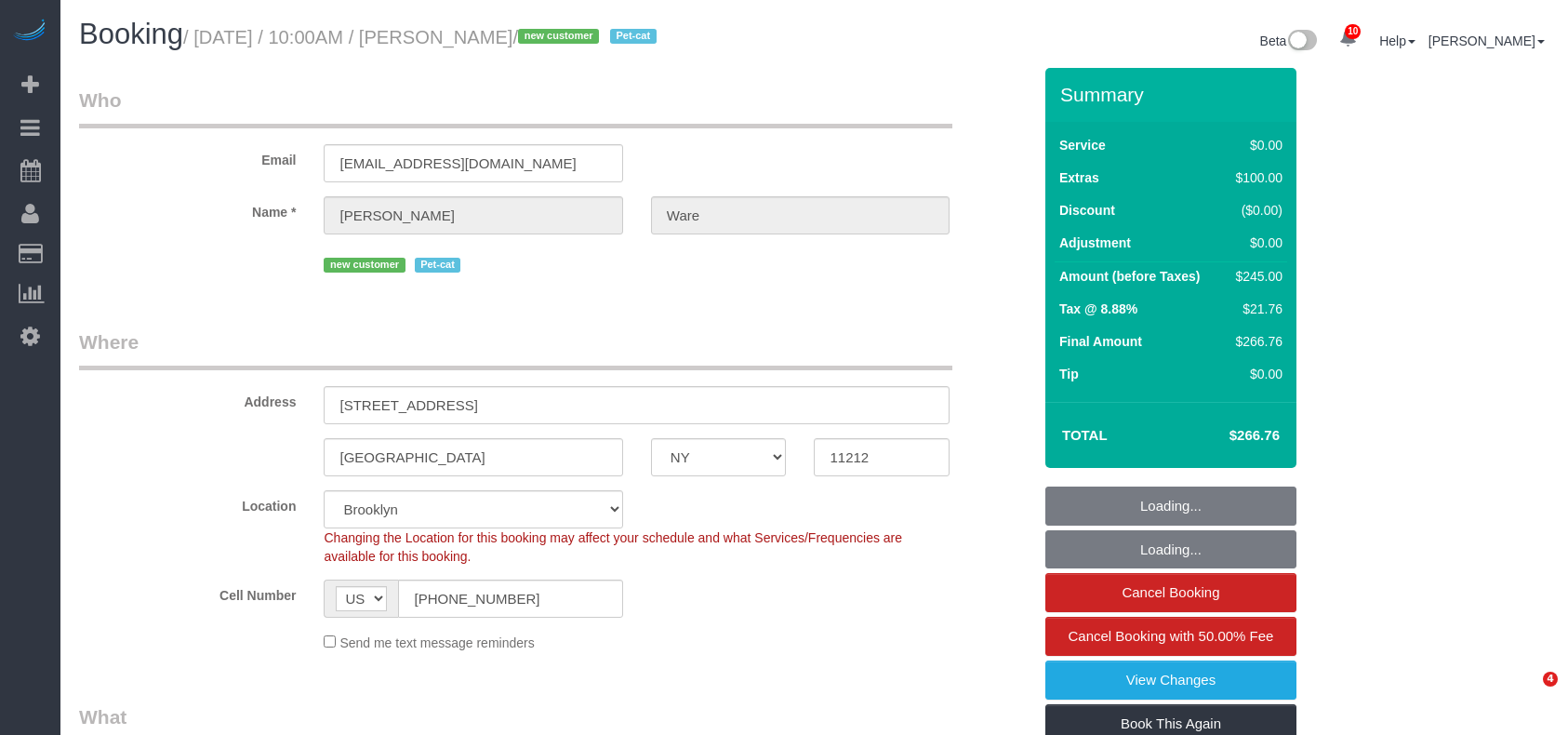
select select "number:5"
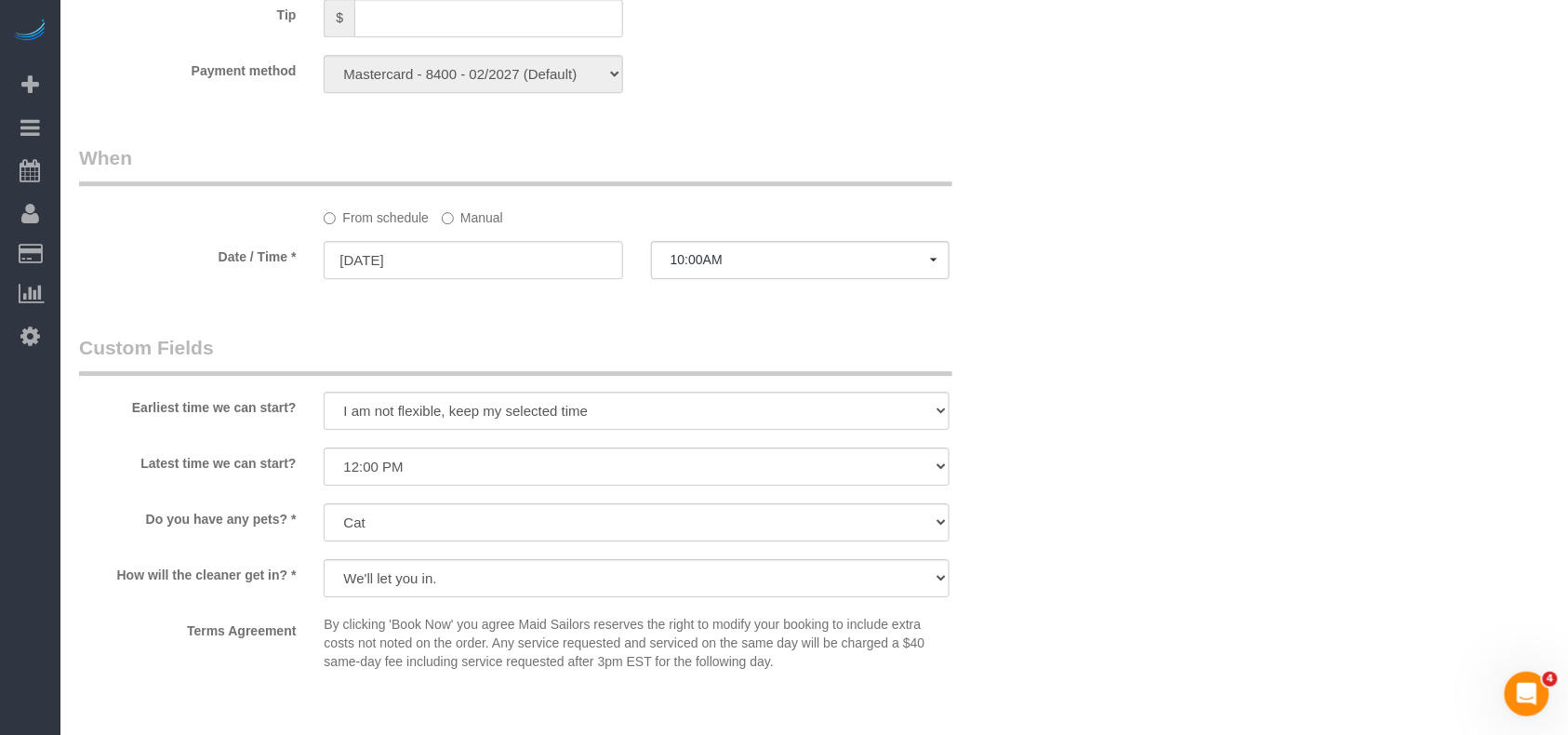
scroll to position [2107, 0]
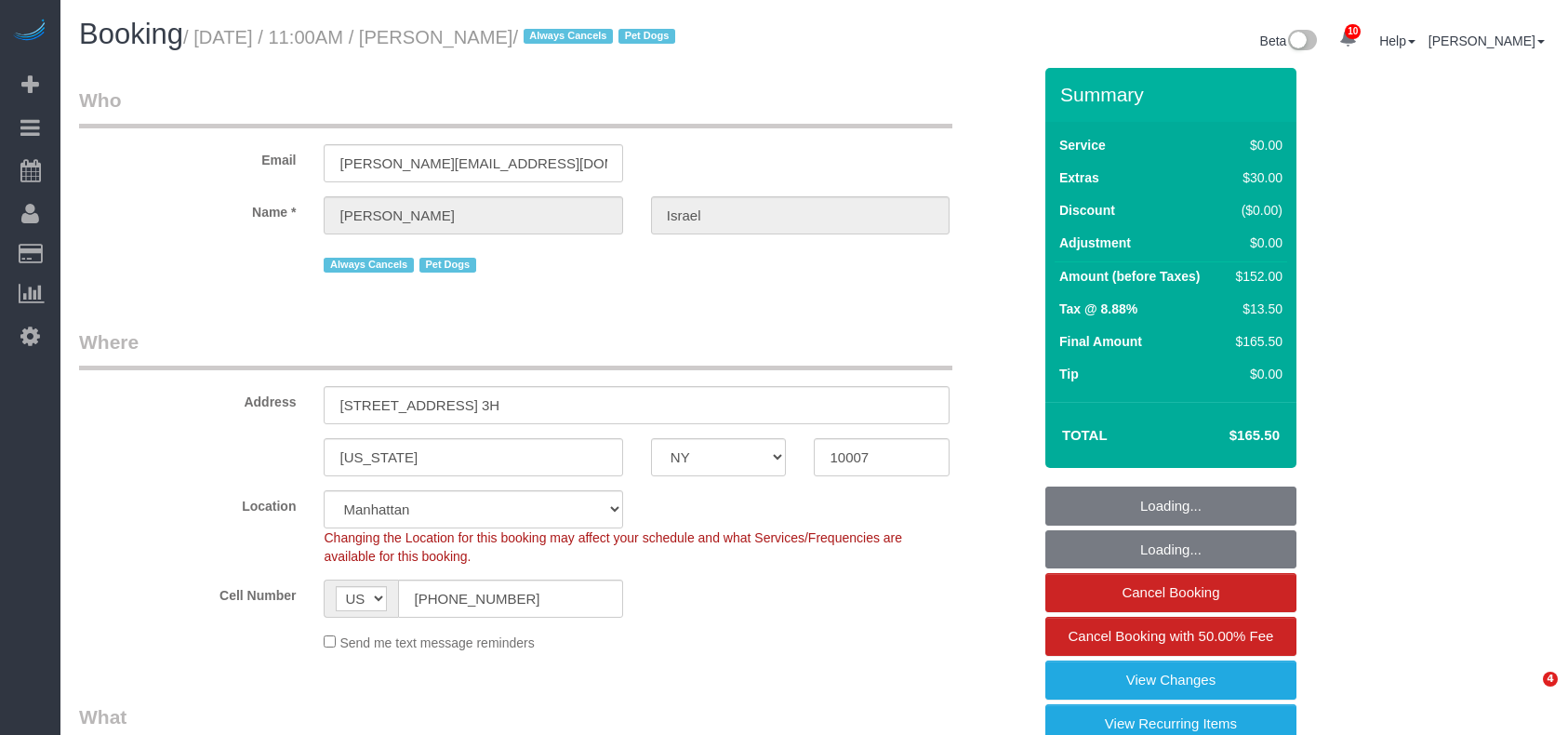
select select "NY"
select select "number:89"
select select "number:90"
select select "number:13"
select select "number:6"
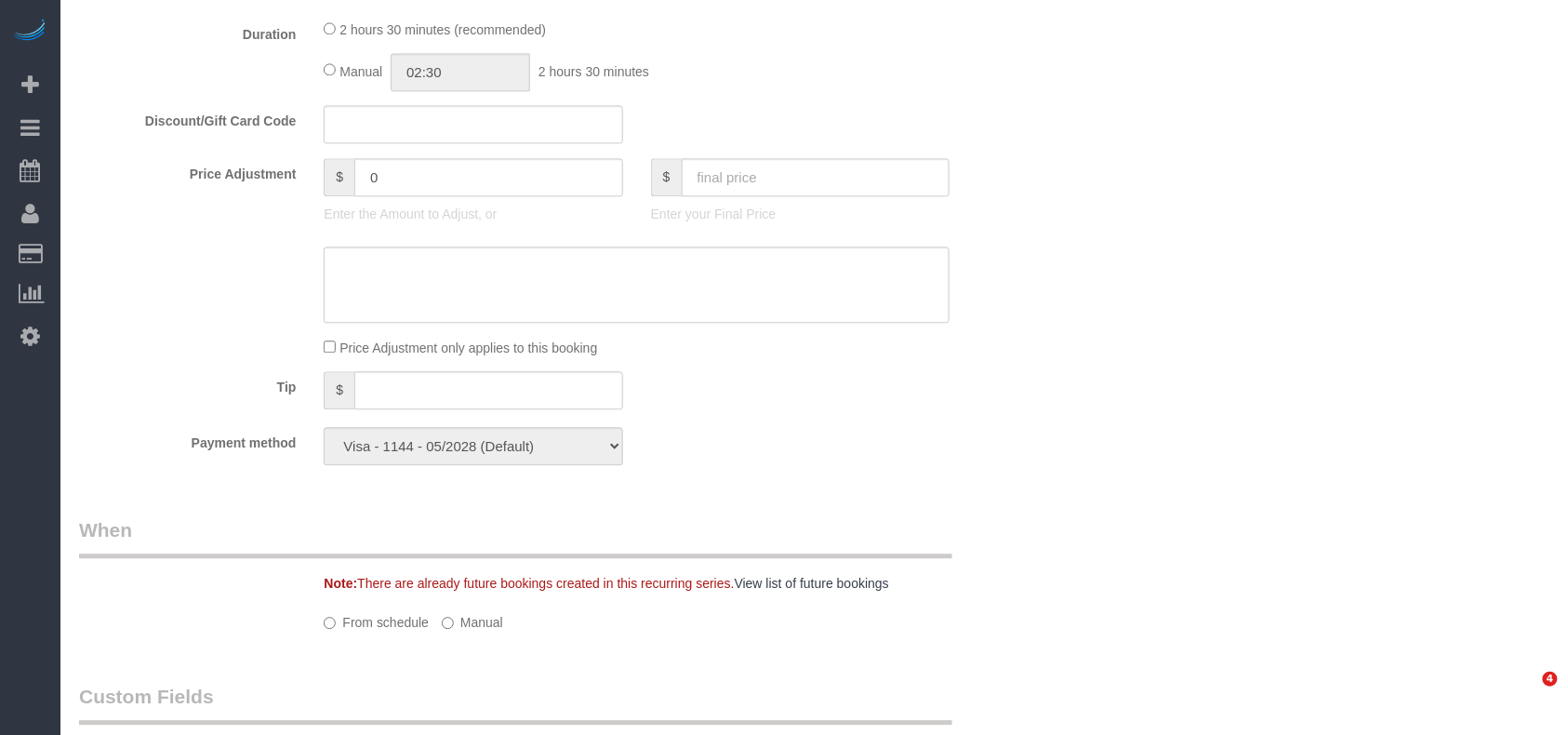
select select "object:1436"
select select "1"
select select "spot1"
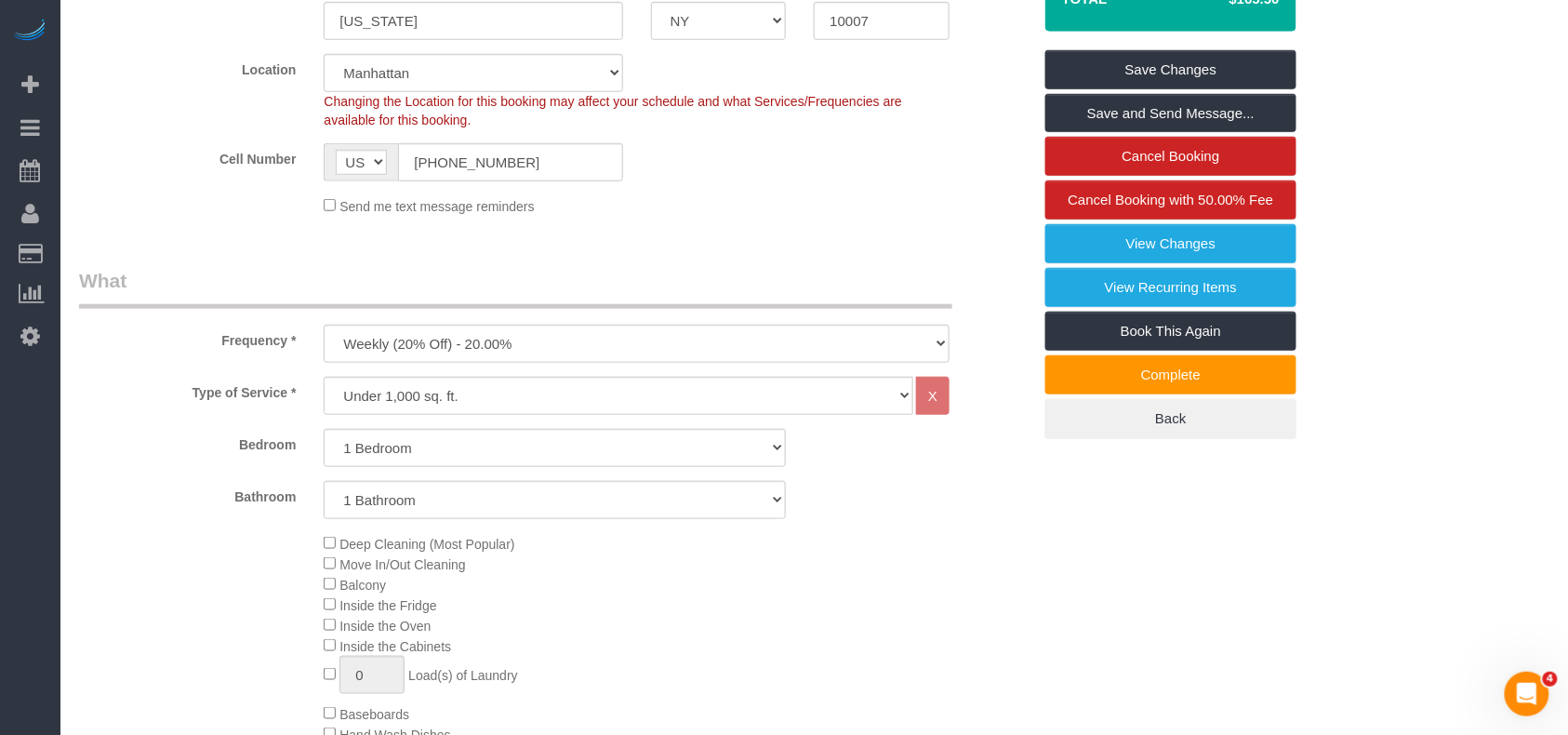
scroll to position [418, 0]
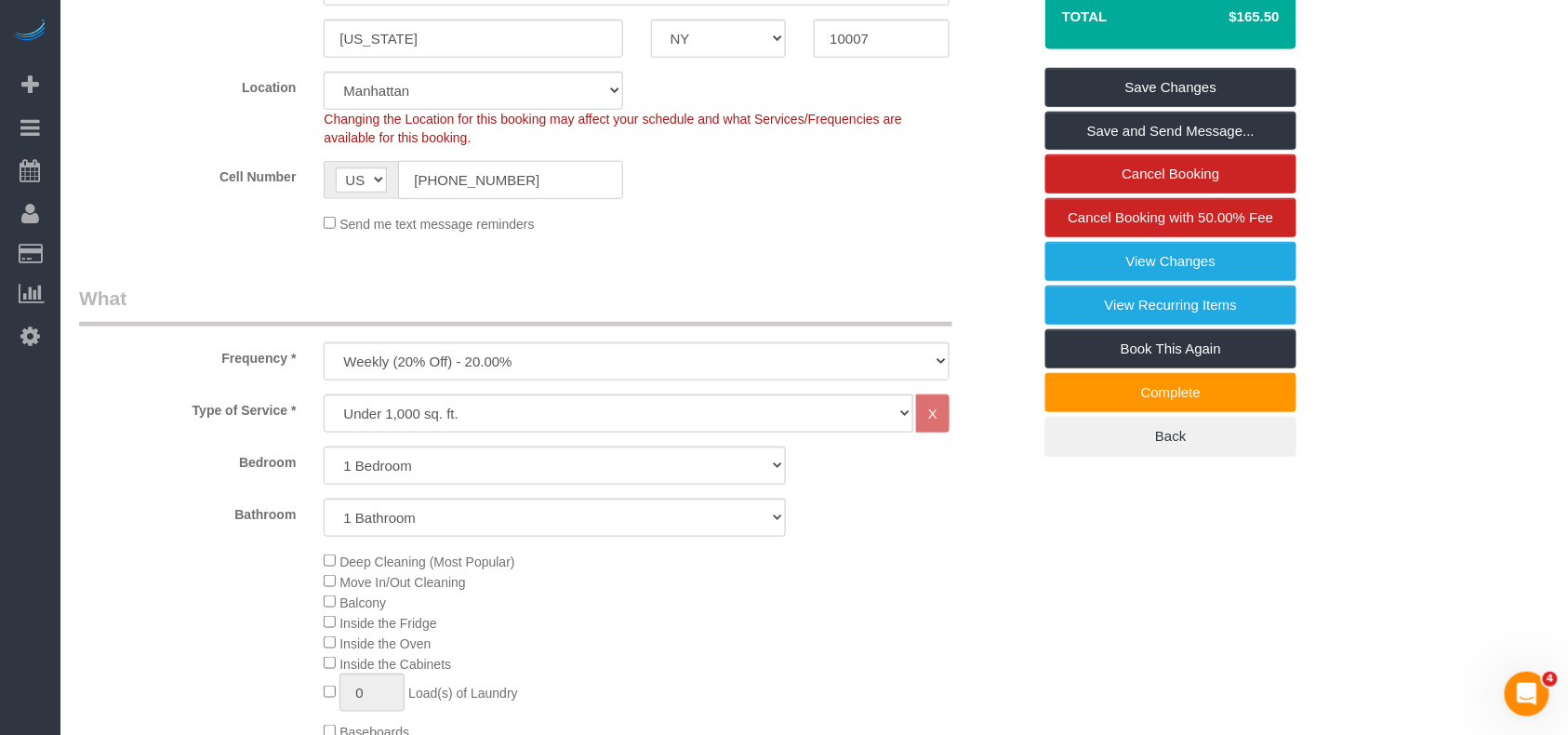
click at [456, 184] on input "(732) 713-9872" at bounding box center [509, 179] width 224 height 38
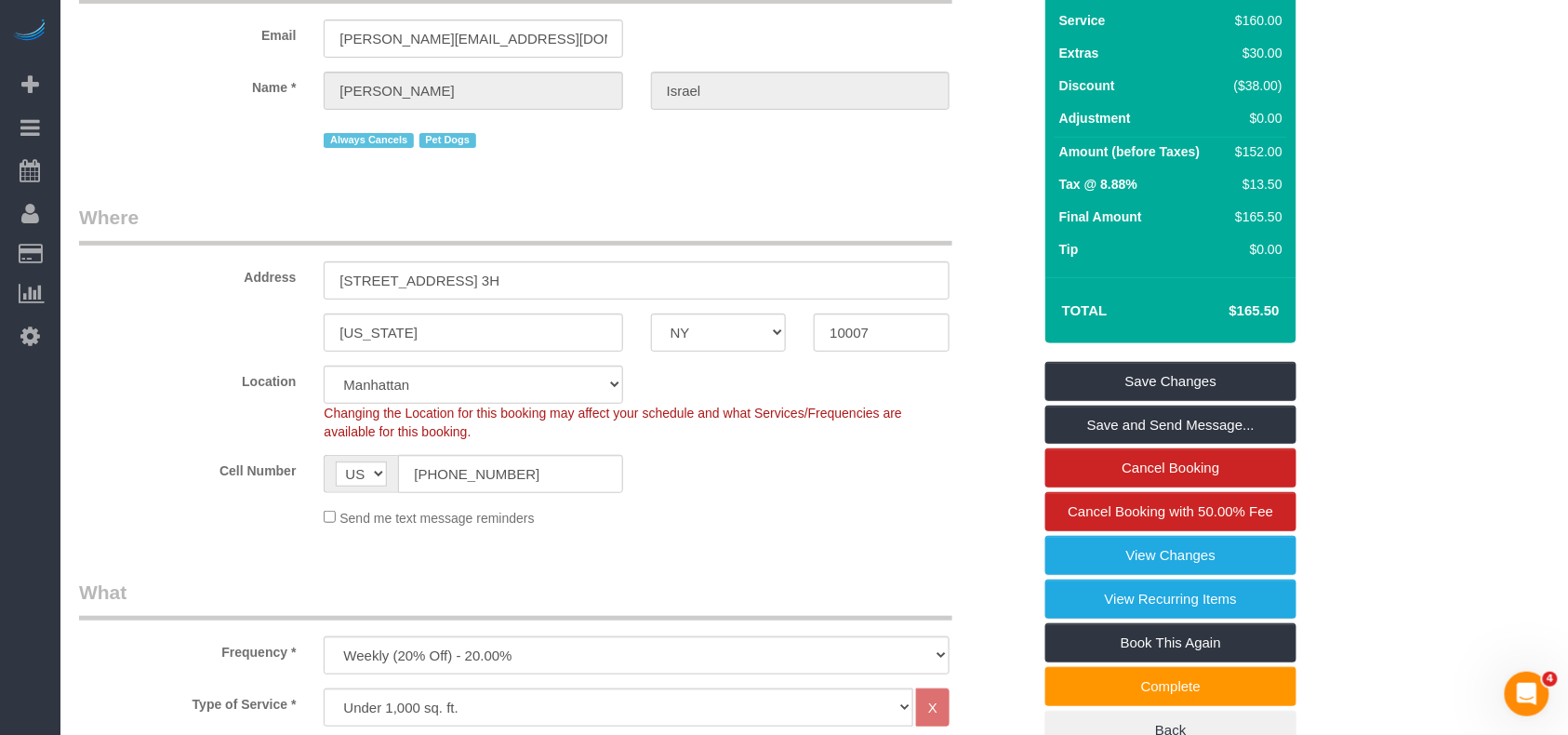
scroll to position [0, 0]
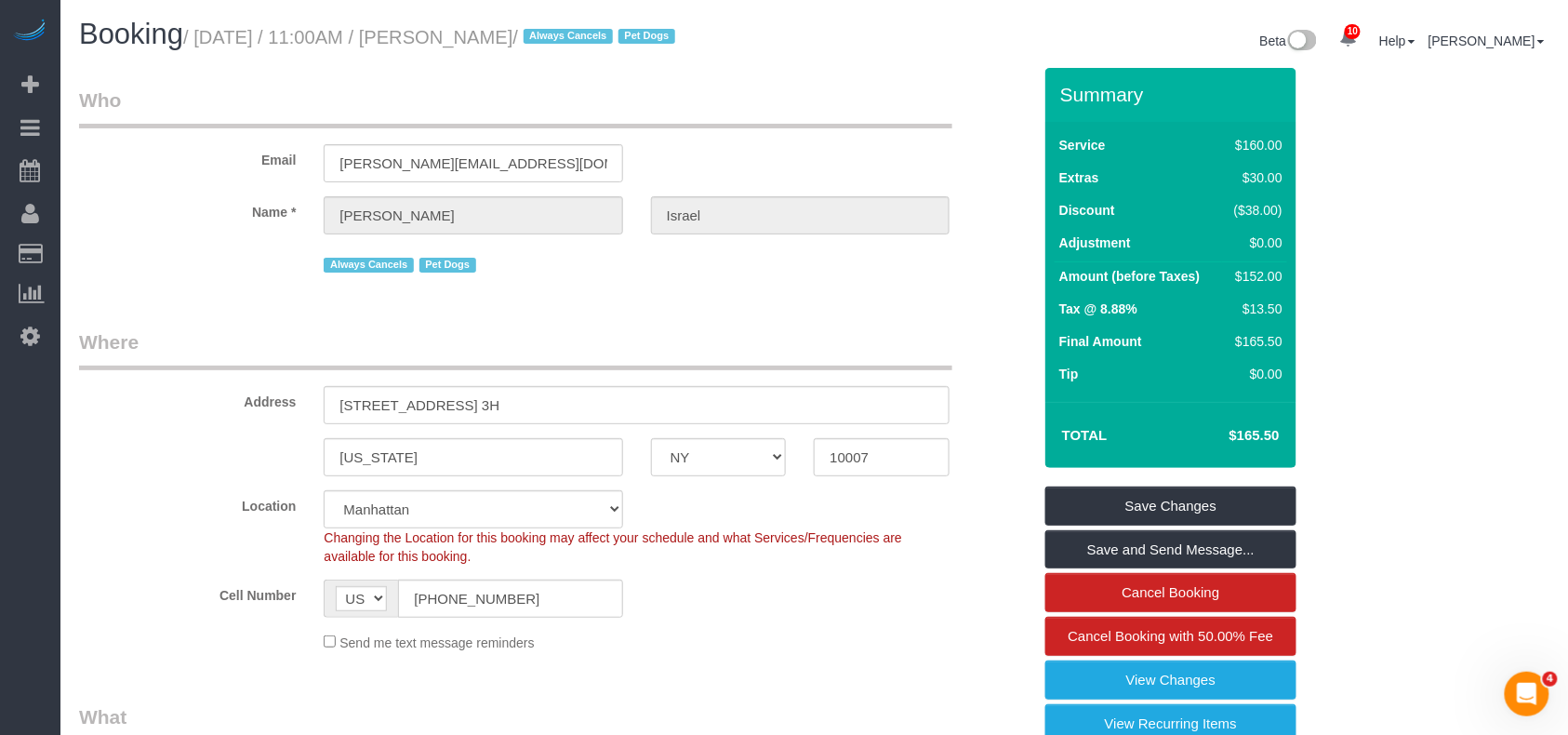
drag, startPoint x: 573, startPoint y: 37, endPoint x: 446, endPoint y: 35, distance: 127.0
click at [446, 35] on small "/ August 16, 2025 / 11:00AM / Benjamin Israel / Always Cancels Pet Dogs" at bounding box center [432, 37] width 498 height 20
copy small "Benjamin Israel"
click at [589, 42] on span "Always Cancels" at bounding box center [569, 36] width 89 height 15
drag, startPoint x: 573, startPoint y: 37, endPoint x: 200, endPoint y: 31, distance: 373.0
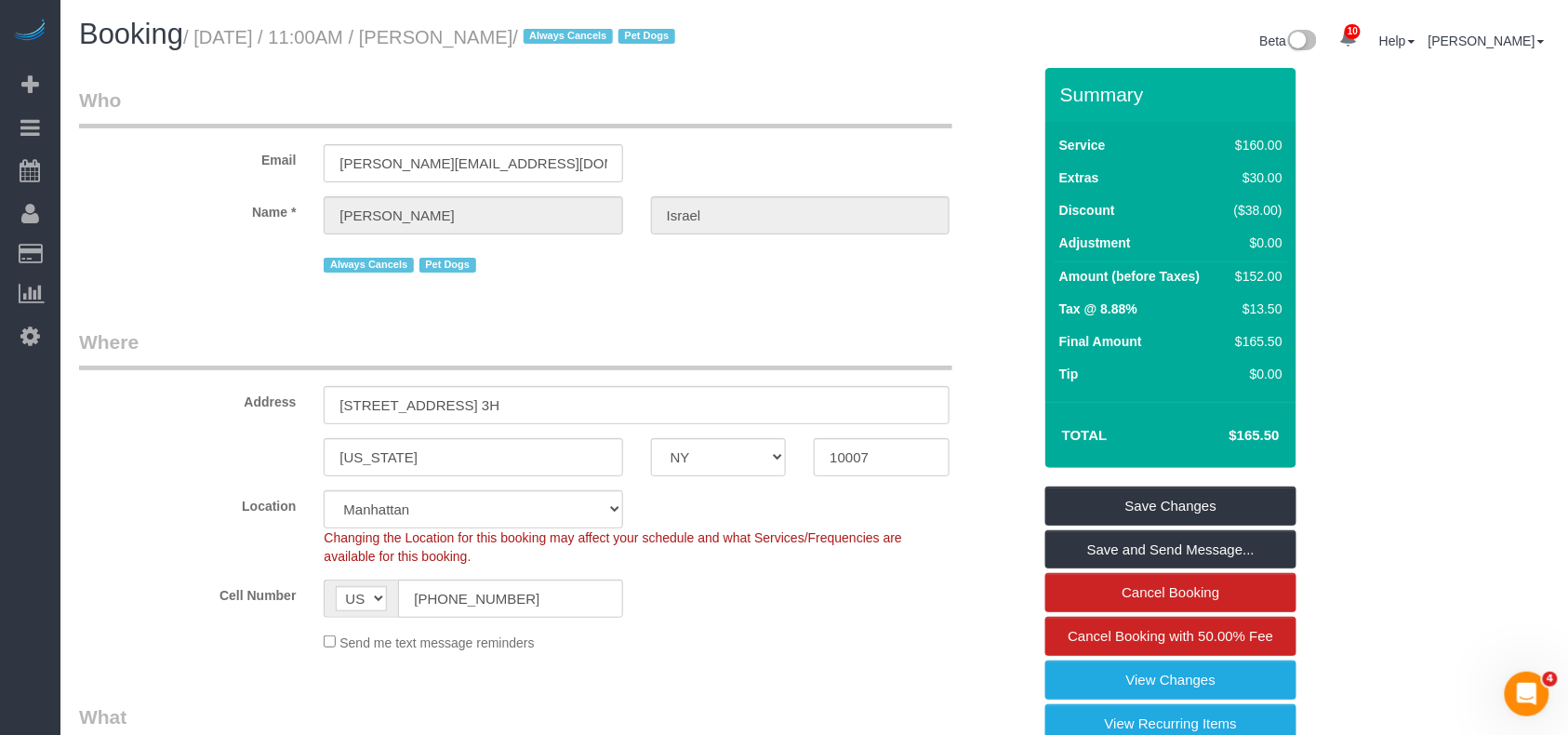
click at [200, 31] on small "/ August 16, 2025 / 11:00AM / Benjamin Israel / Always Cancels Pet Dogs" at bounding box center [432, 37] width 498 height 20
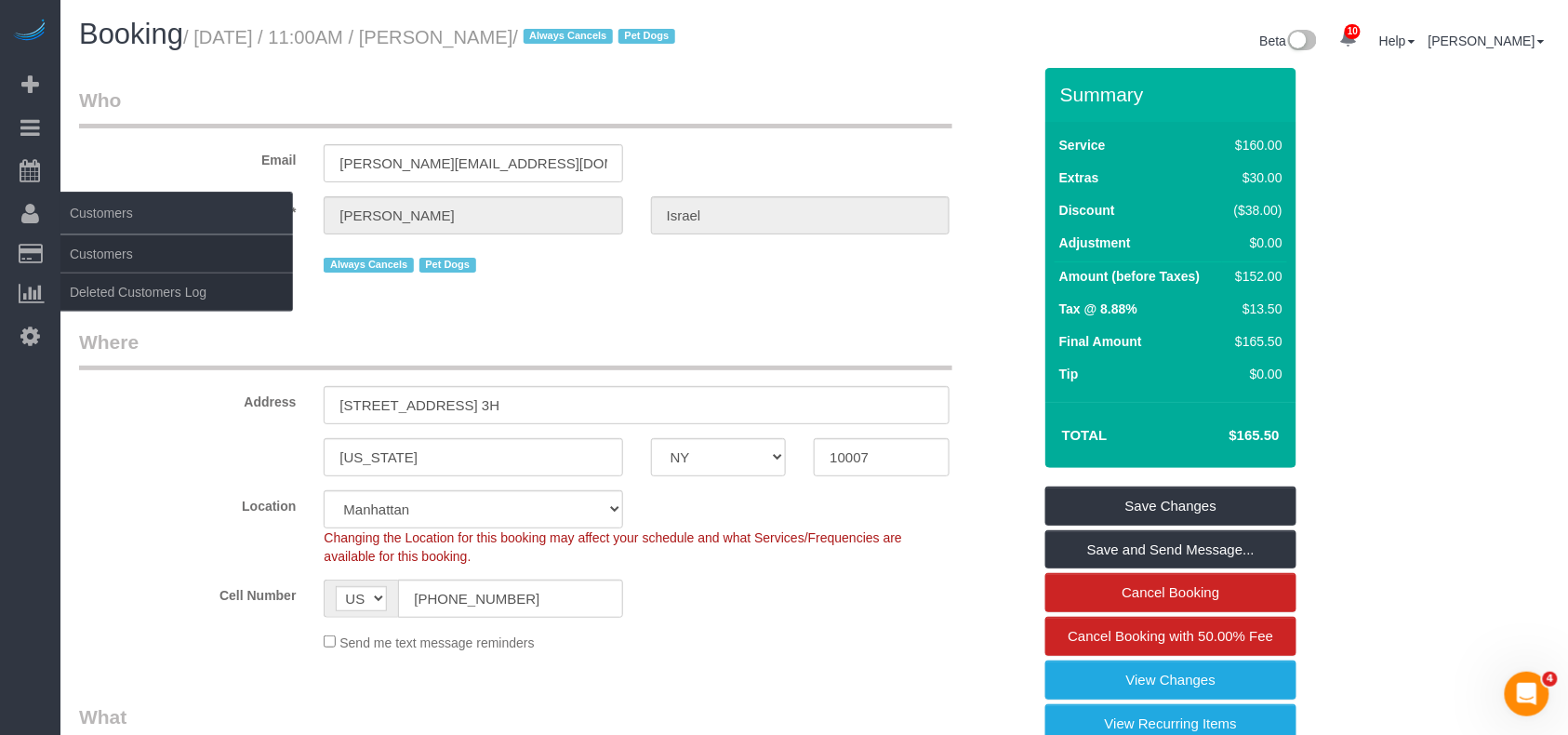
copy small "August 16, 2025 / 11:00AM / Benjamin Israel"
